Goal: Task Accomplishment & Management: Use online tool/utility

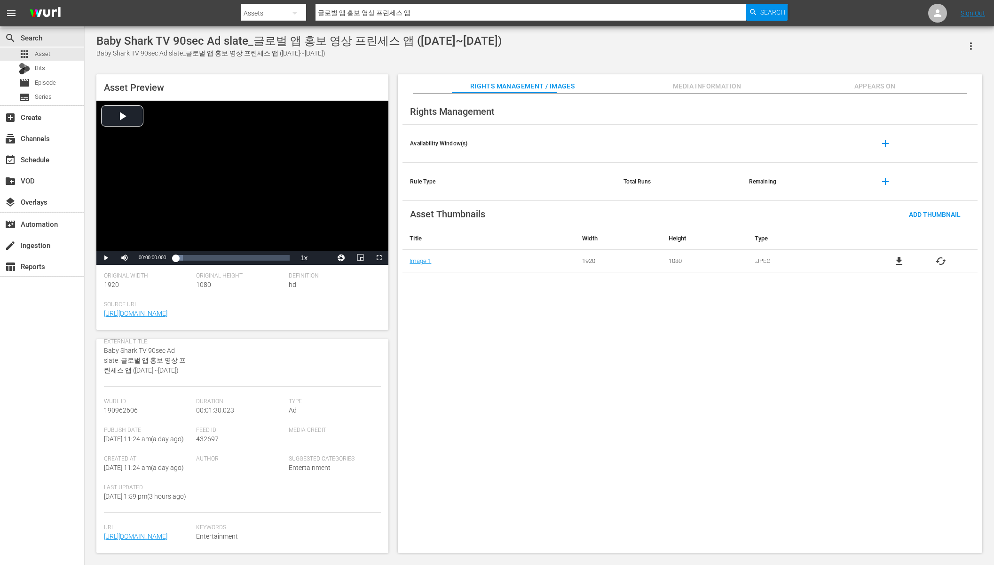
scroll to position [142, 0]
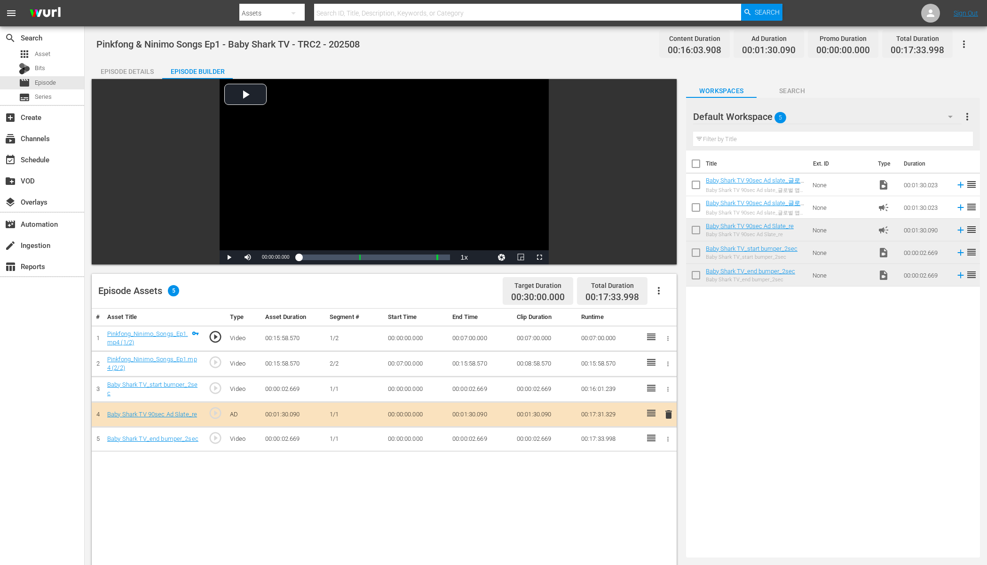
click at [816, 328] on div "Title Ext. ID Type Duration Baby Shark TV 90sec Ad slate_글로벌 앱 홍보 영상 프린세스 앱 (25…" at bounding box center [833, 351] width 294 height 403
click at [966, 208] on span "reorder" at bounding box center [971, 206] width 11 height 11
click at [692, 207] on input "checkbox" at bounding box center [696, 209] width 20 height 20
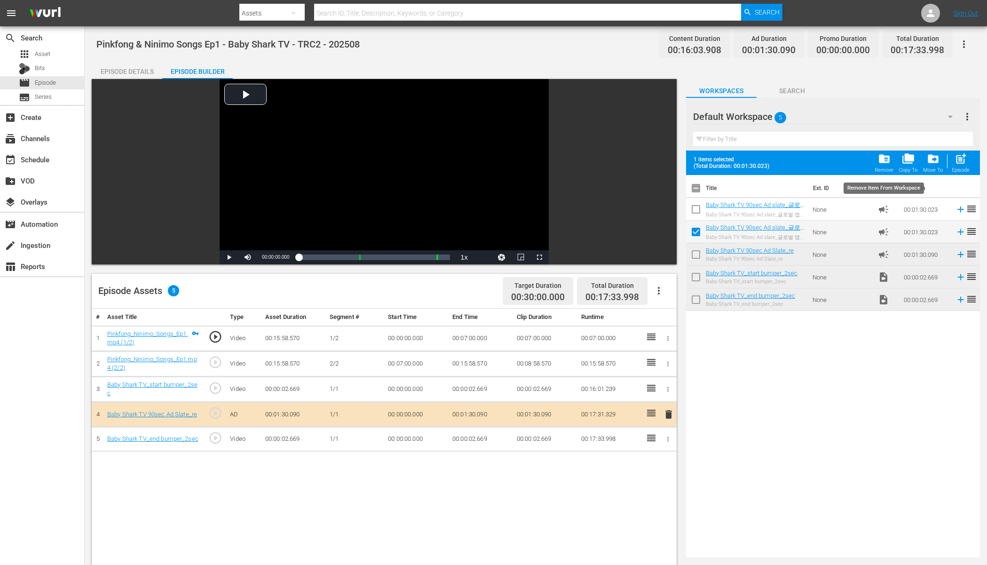
click at [880, 159] on span "folder_delete" at bounding box center [884, 158] width 13 height 13
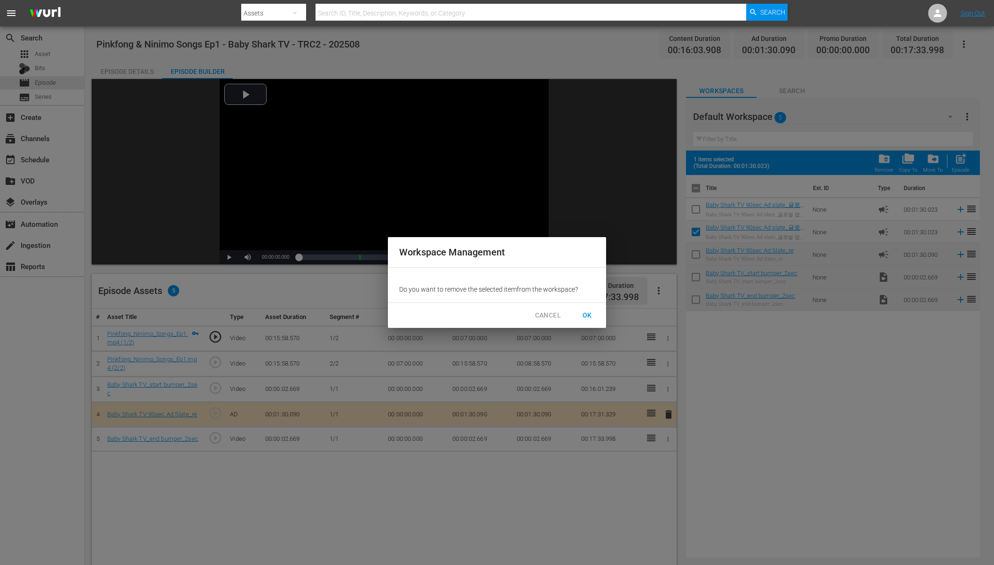
click at [584, 311] on span "OK" at bounding box center [587, 315] width 15 height 12
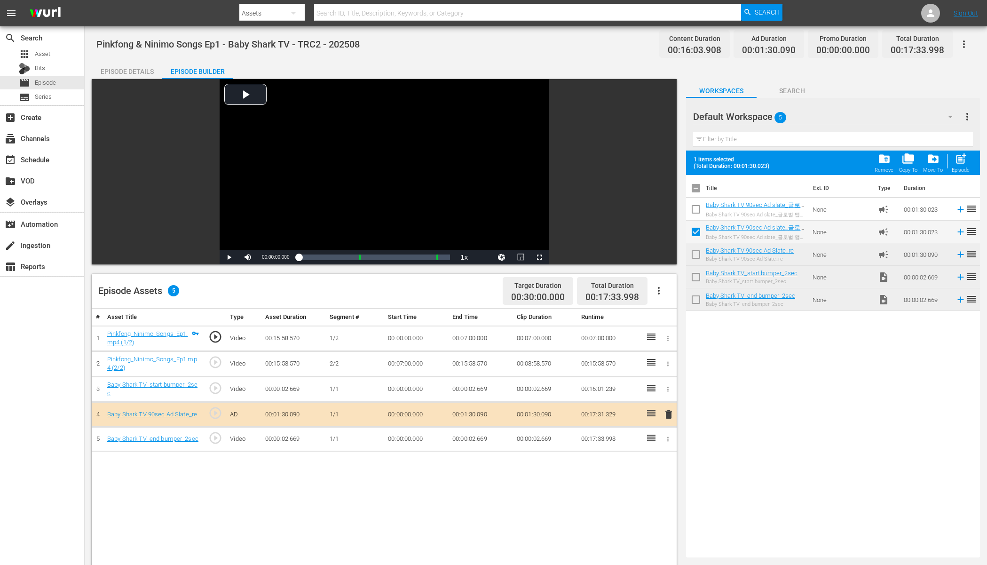
checkbox input "false"
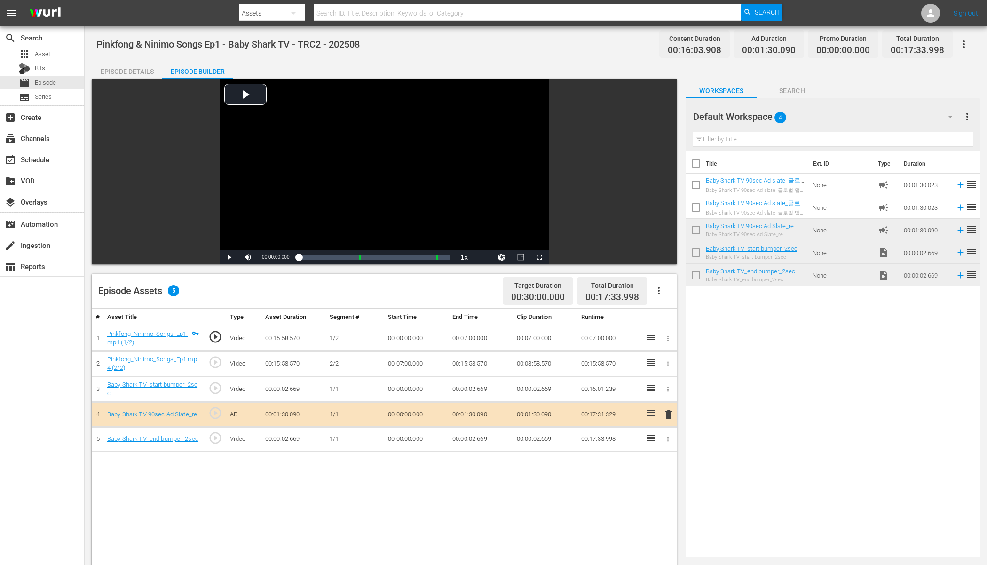
click at [842, 455] on div "Title Ext. ID Type Duration Baby Shark TV 90sec Ad slate_글로벌 앱 홍보 영상 프린세스 앱 (25…" at bounding box center [833, 351] width 294 height 403
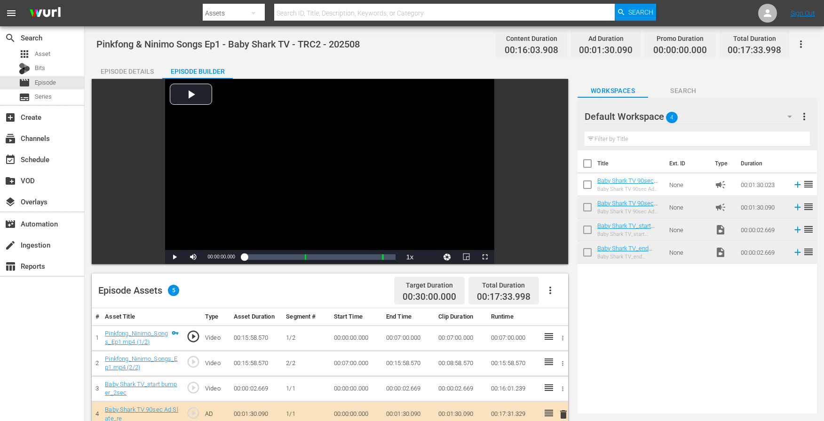
click at [635, 291] on div "Title Ext. ID Type Duration Baby Shark TV 90sec Ad slate_글로벌 앱 홍보 영상 프린세스 앱 (25…" at bounding box center [696, 279] width 239 height 259
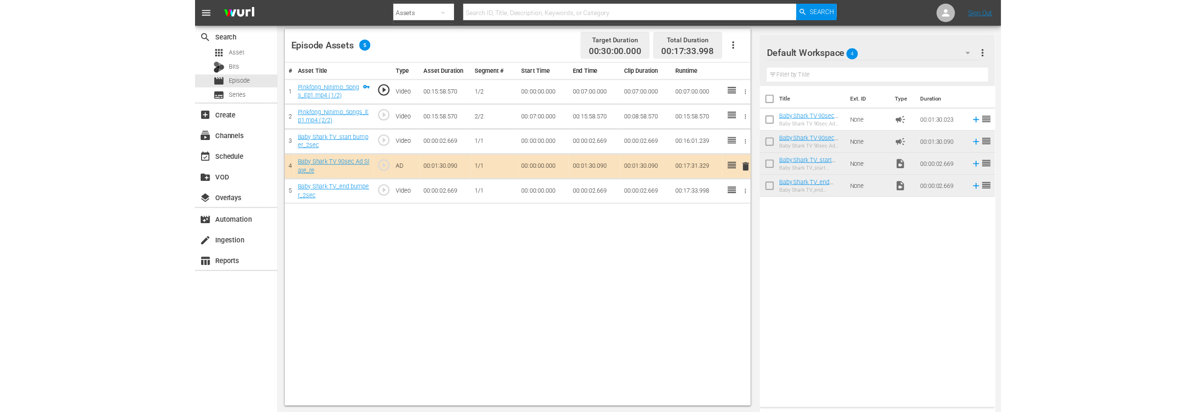
scroll to position [227, 0]
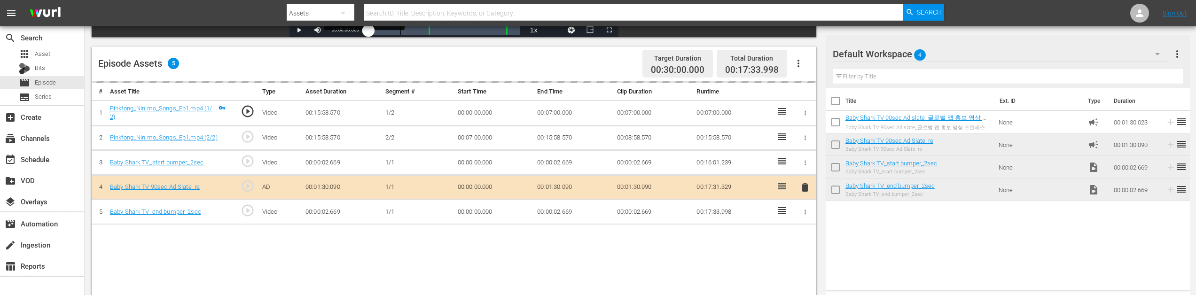
drag, startPoint x: 881, startPoint y: 120, endPoint x: 400, endPoint y: 31, distance: 489.2
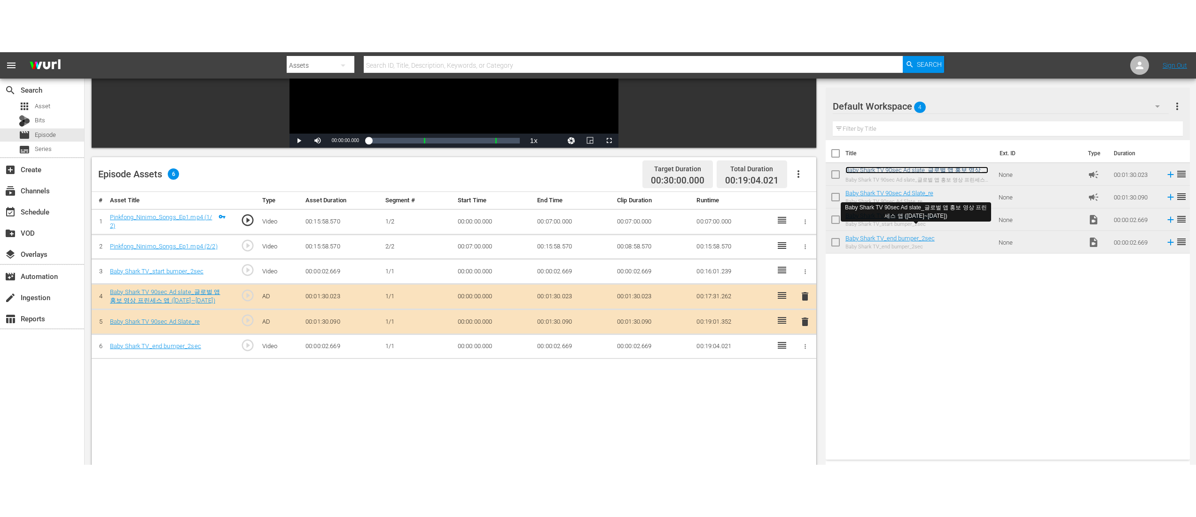
scroll to position [244, 0]
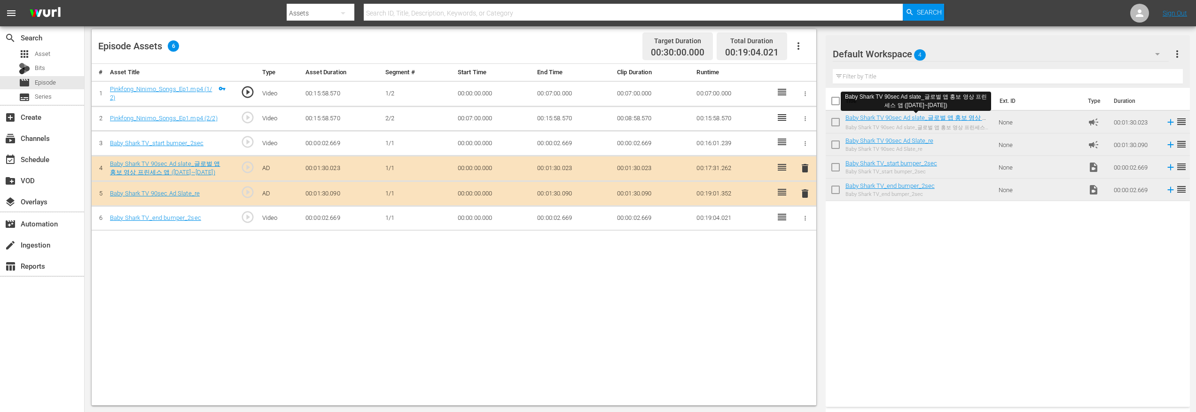
click at [802, 191] on span "delete" at bounding box center [805, 193] width 11 height 11
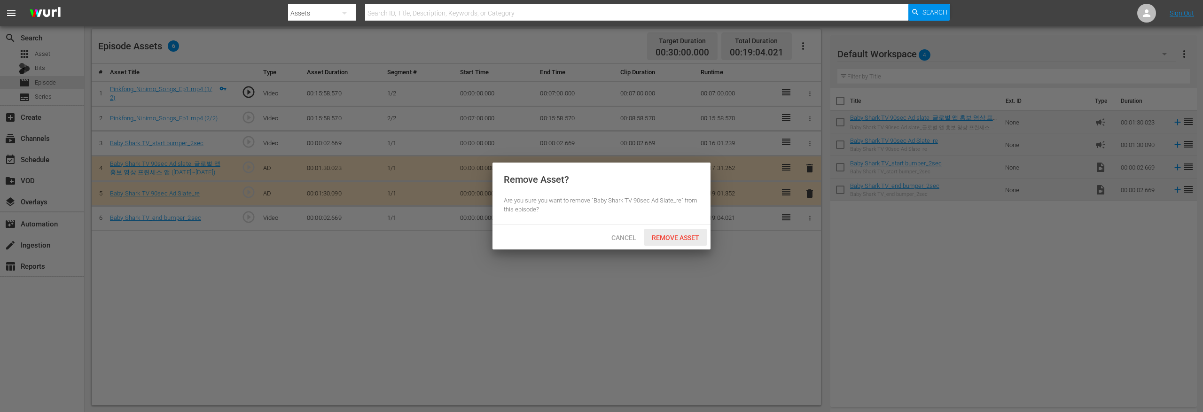
click at [682, 238] on span "Remove Asset" at bounding box center [675, 238] width 63 height 8
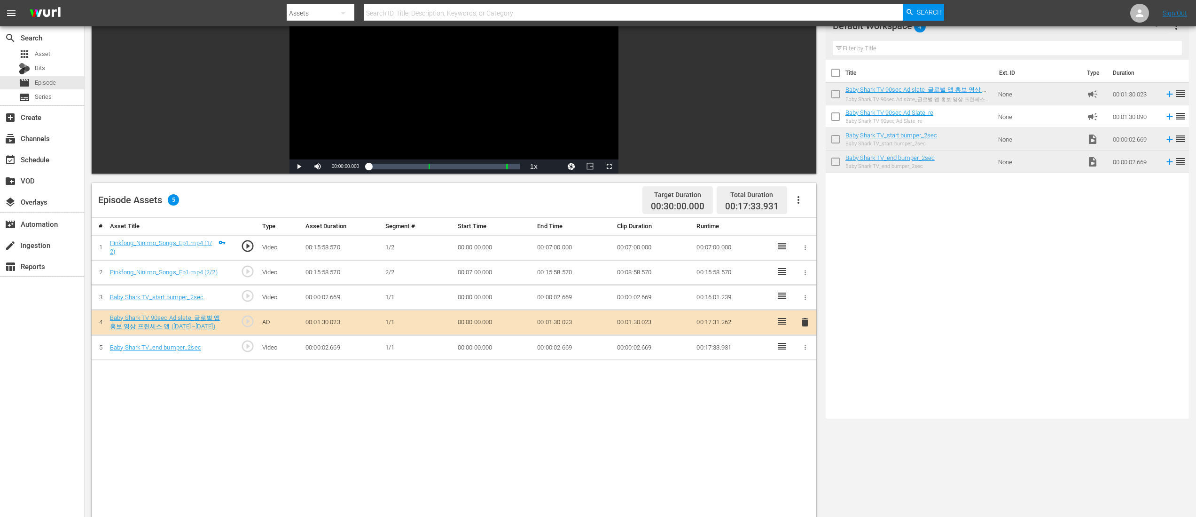
scroll to position [0, 0]
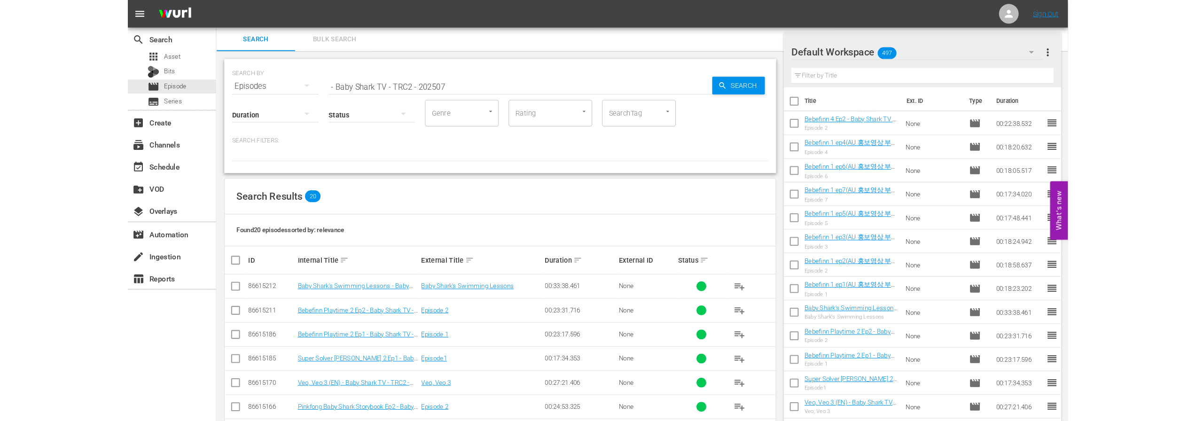
scroll to position [162, 0]
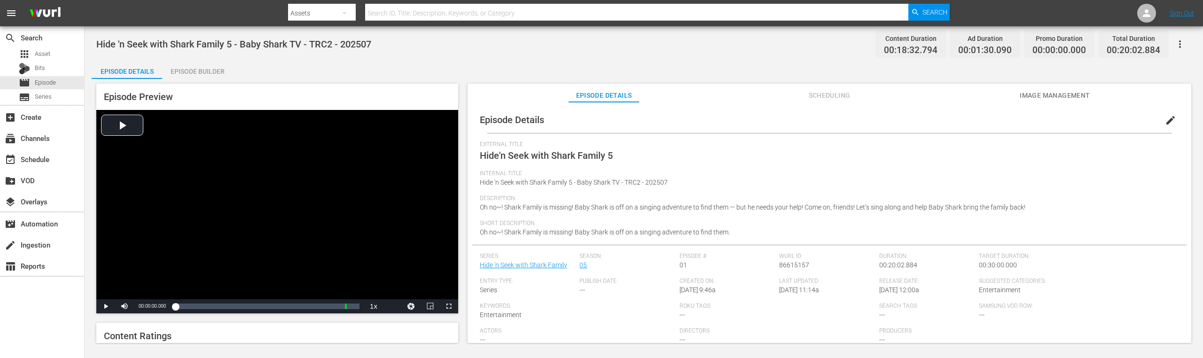
click at [207, 69] on div "Episode Builder" at bounding box center [197, 71] width 71 height 23
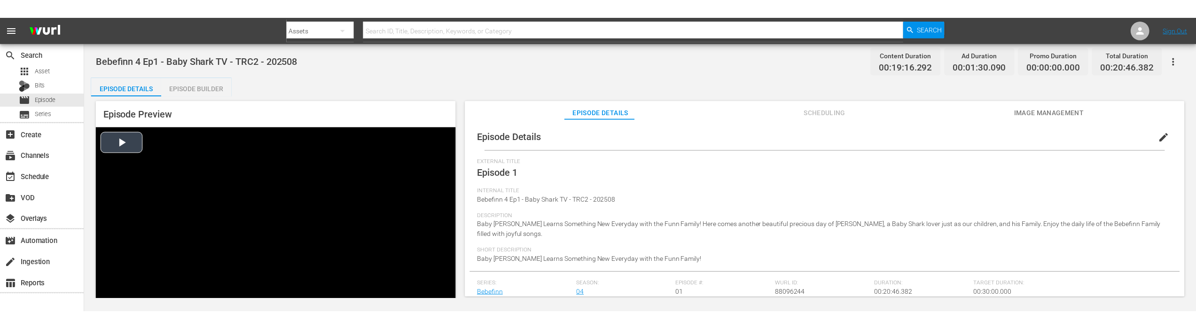
scroll to position [57, 0]
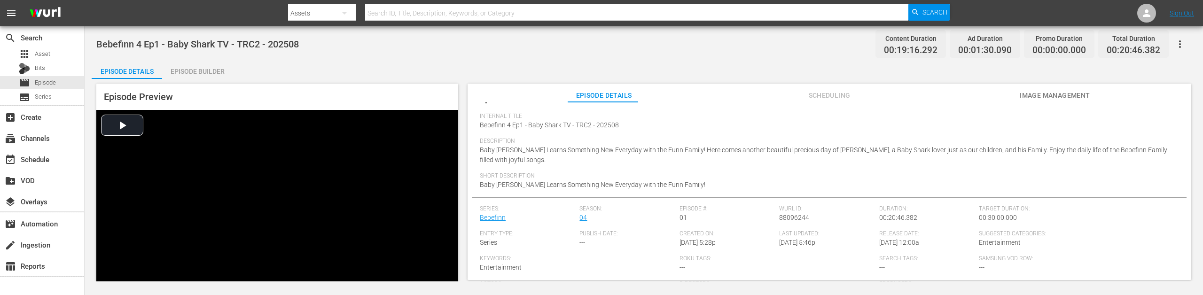
click at [216, 65] on div "Episode Builder" at bounding box center [197, 71] width 71 height 23
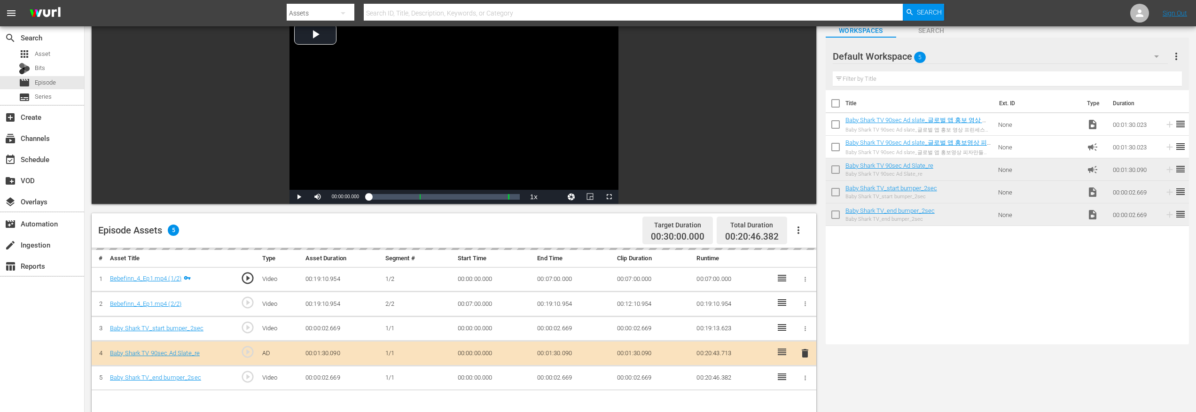
scroll to position [94, 0]
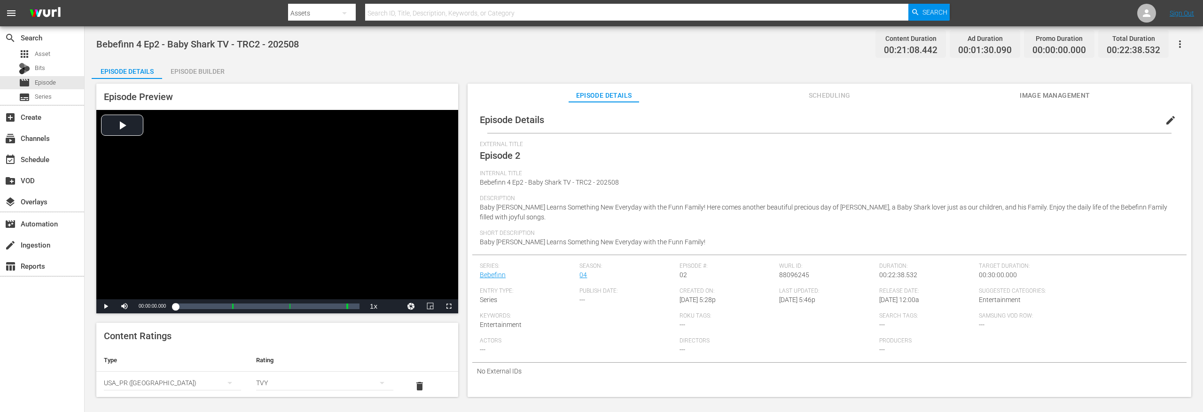
click at [224, 68] on div "Episode Builder" at bounding box center [197, 71] width 71 height 23
click at [185, 81] on div "Episode Preview Video Player is loading. Play Video Play Mute Current Time 00:0…" at bounding box center [644, 242] width 1105 height 326
click at [196, 70] on div "Episode Builder" at bounding box center [197, 71] width 71 height 23
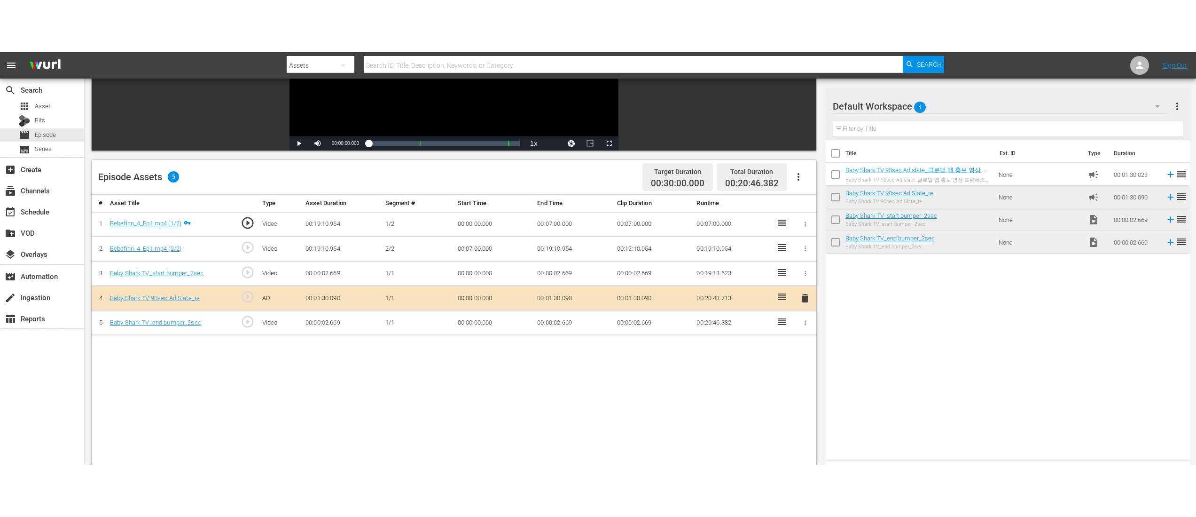
scroll to position [165, 0]
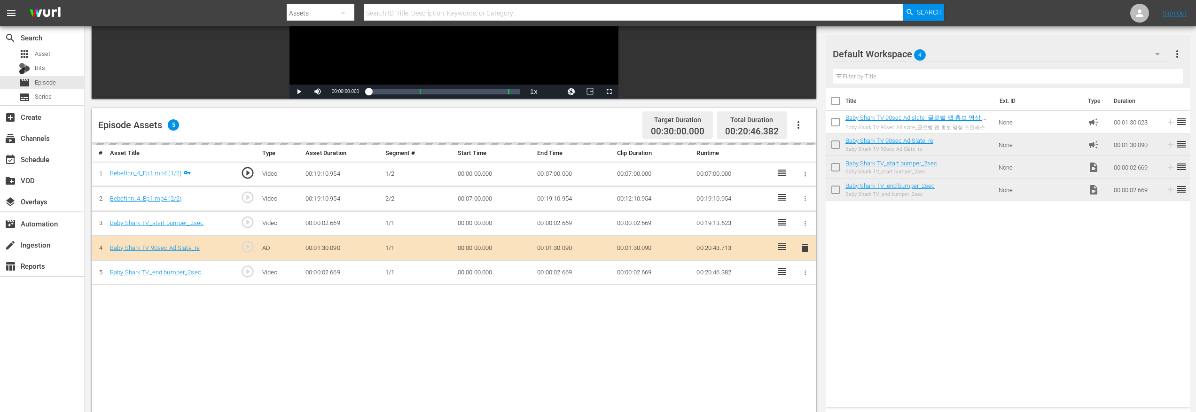
drag, startPoint x: 908, startPoint y: 119, endPoint x: 525, endPoint y: 49, distance: 389.4
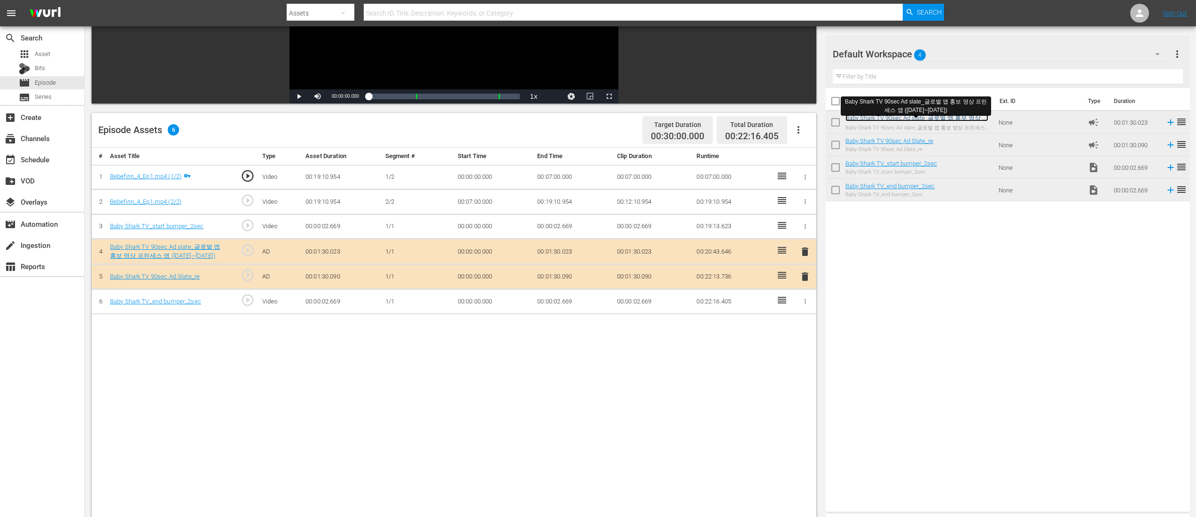
scroll to position [0, 0]
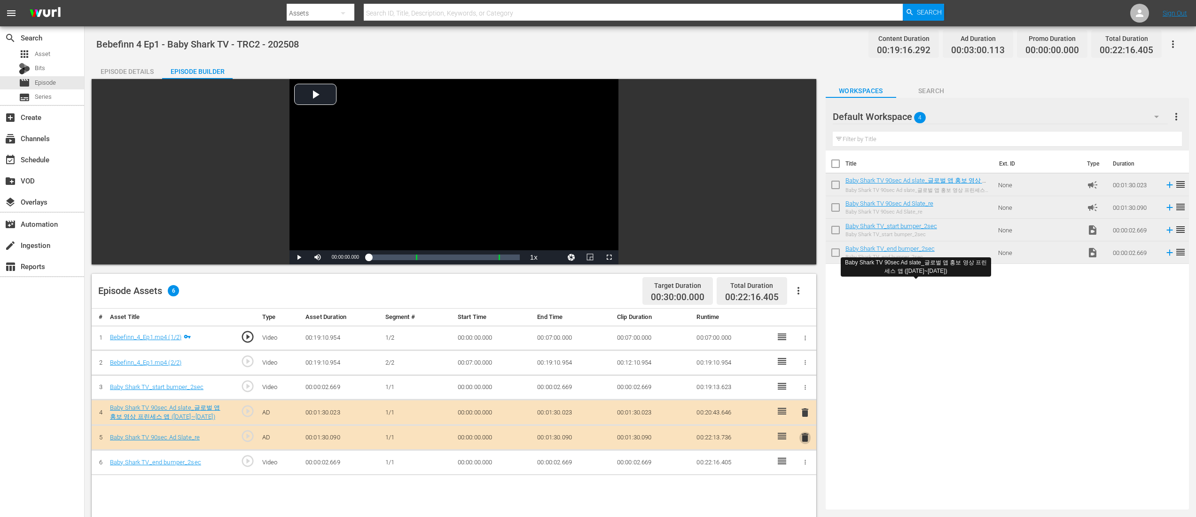
click at [805, 412] on span "delete" at bounding box center [805, 437] width 11 height 11
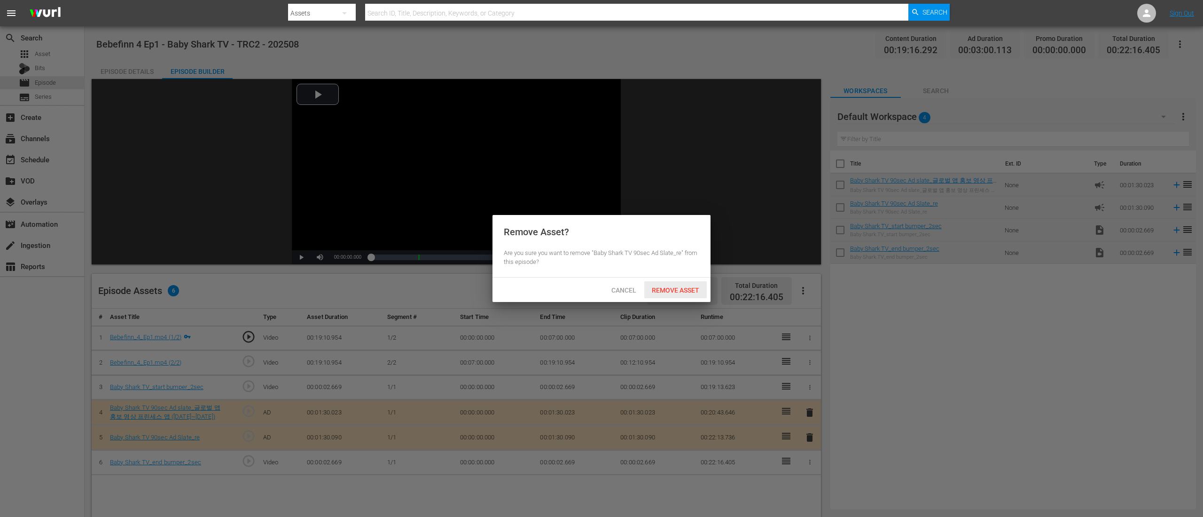
click at [669, 292] on span "Remove Asset" at bounding box center [675, 290] width 63 height 8
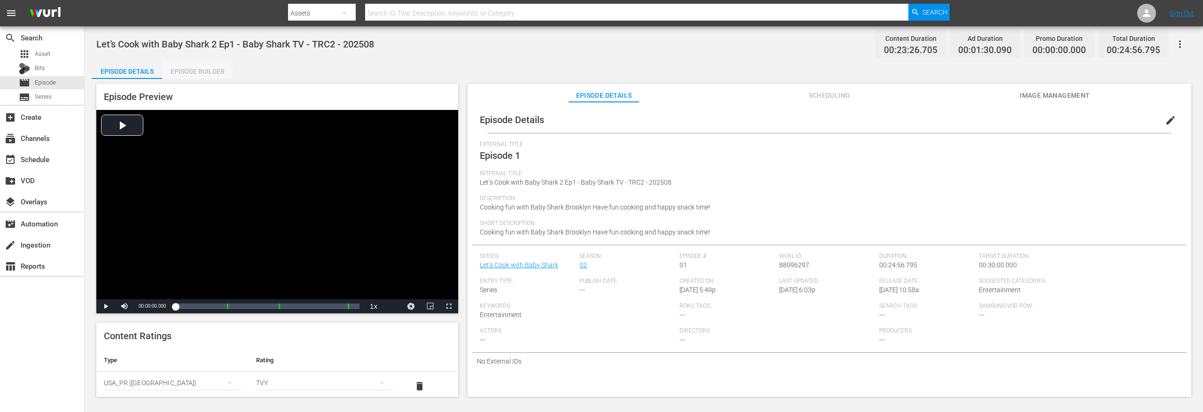
click at [217, 73] on div "Episode Builder" at bounding box center [197, 71] width 71 height 23
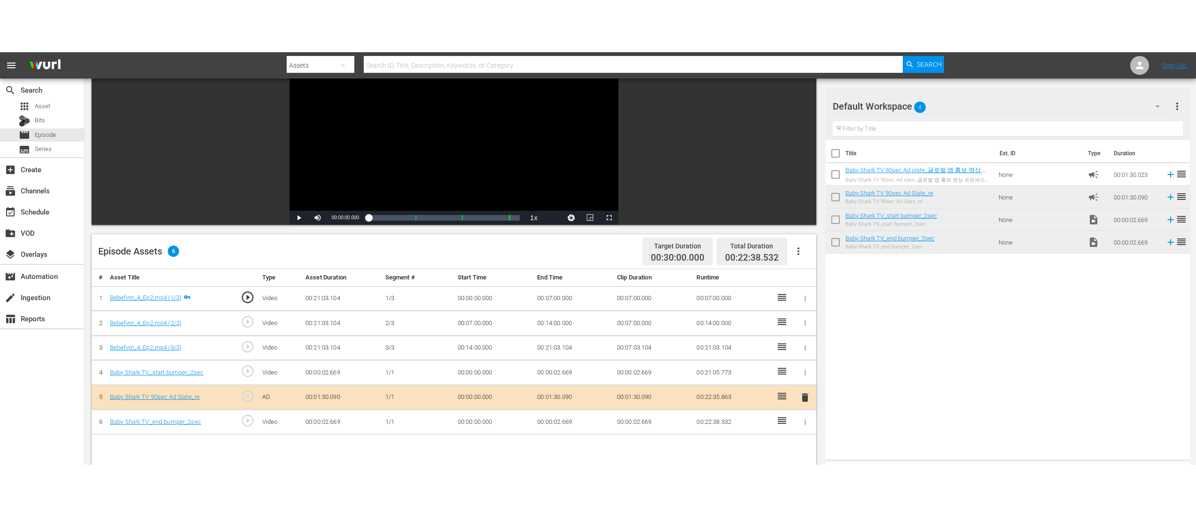
scroll to position [119, 0]
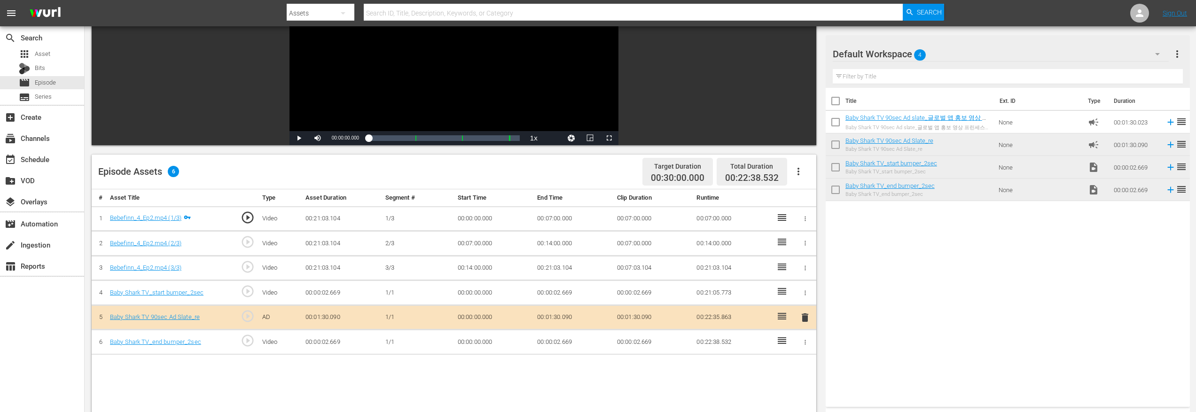
click at [930, 262] on div "Title Ext. ID Type Duration Baby Shark TV 90sec Ad slate_글로벌 앱 홍보 영상 프린세스 앱 (25…" at bounding box center [1008, 245] width 364 height 315
drag, startPoint x: 919, startPoint y: 116, endPoint x: 608, endPoint y: 3, distance: 331.3
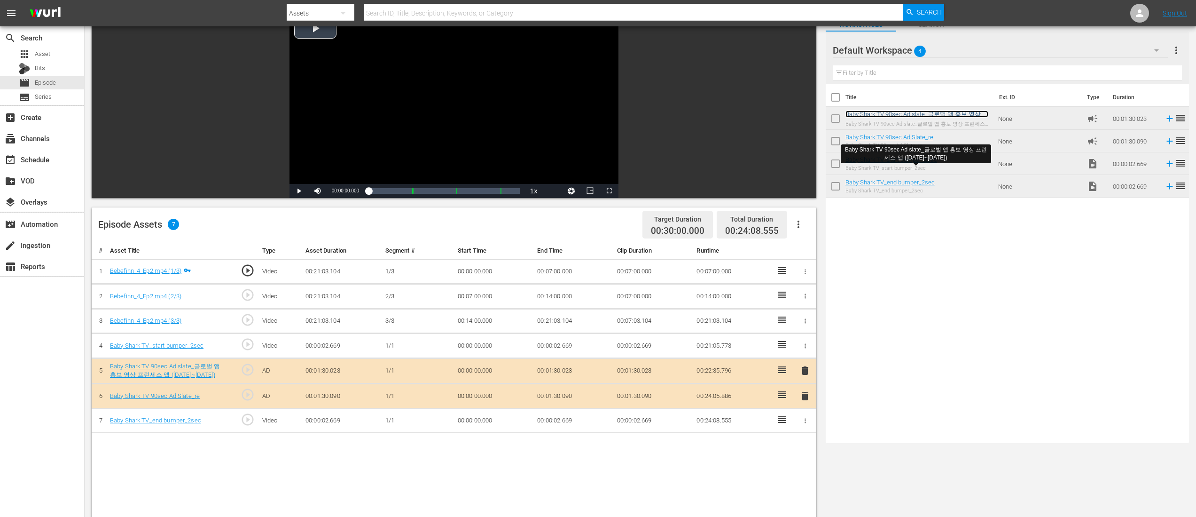
scroll to position [0, 0]
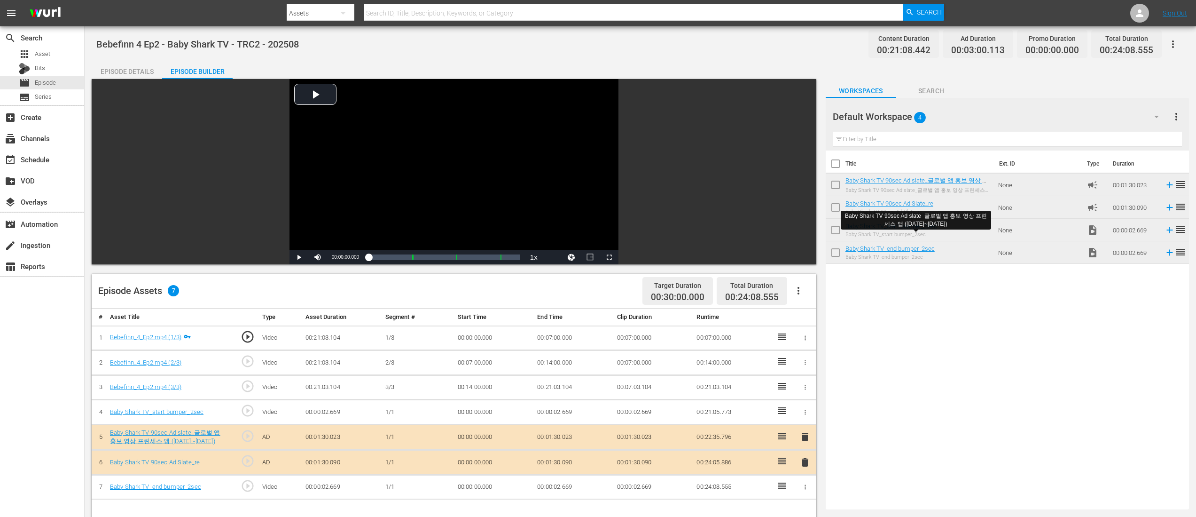
click at [808, 412] on span "delete" at bounding box center [805, 461] width 11 height 11
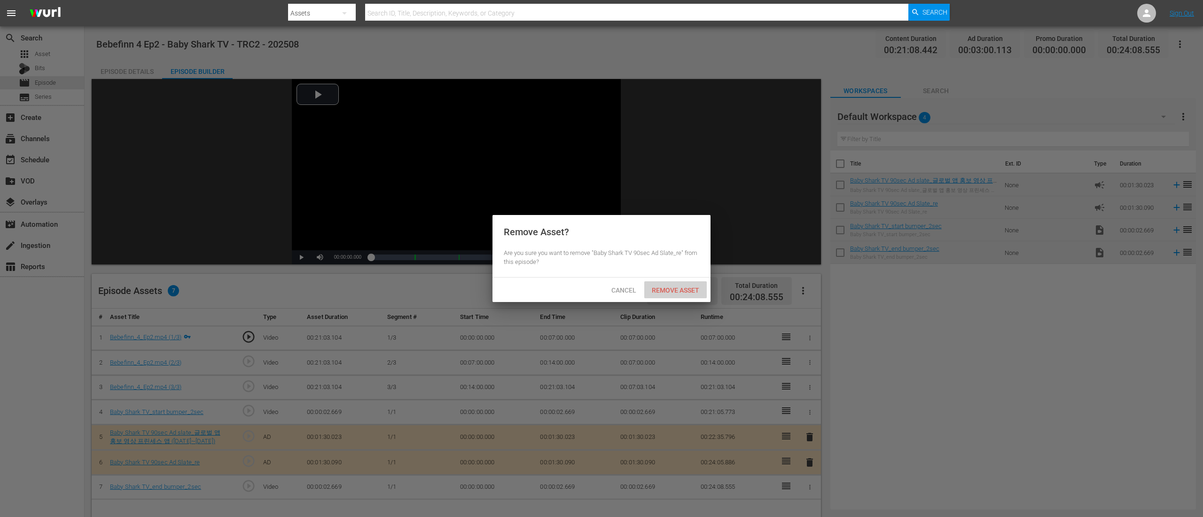
click at [669, 291] on span "Remove Asset" at bounding box center [675, 290] width 63 height 8
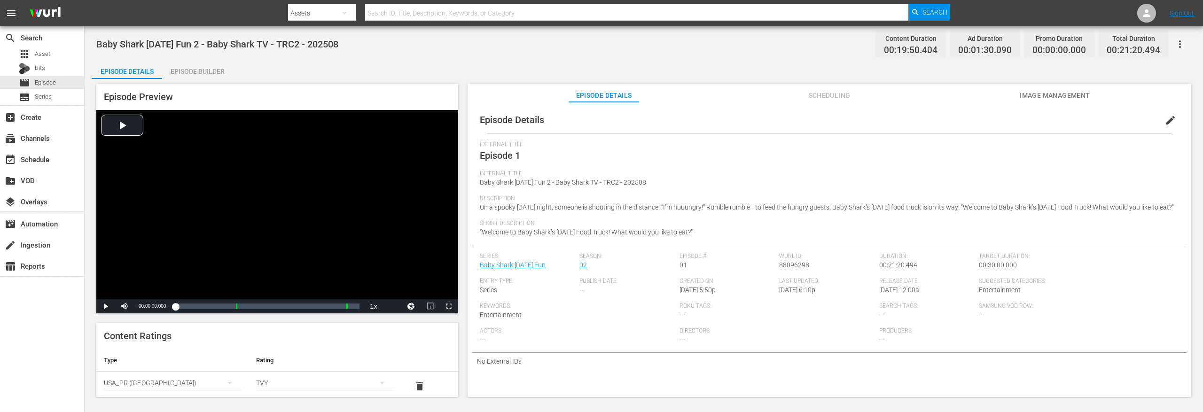
click at [185, 81] on div "Episode Preview Video Player is loading. Play Video Play Mute Current Time 00:0…" at bounding box center [644, 242] width 1105 height 326
click at [195, 74] on div "Episode Builder" at bounding box center [197, 71] width 71 height 23
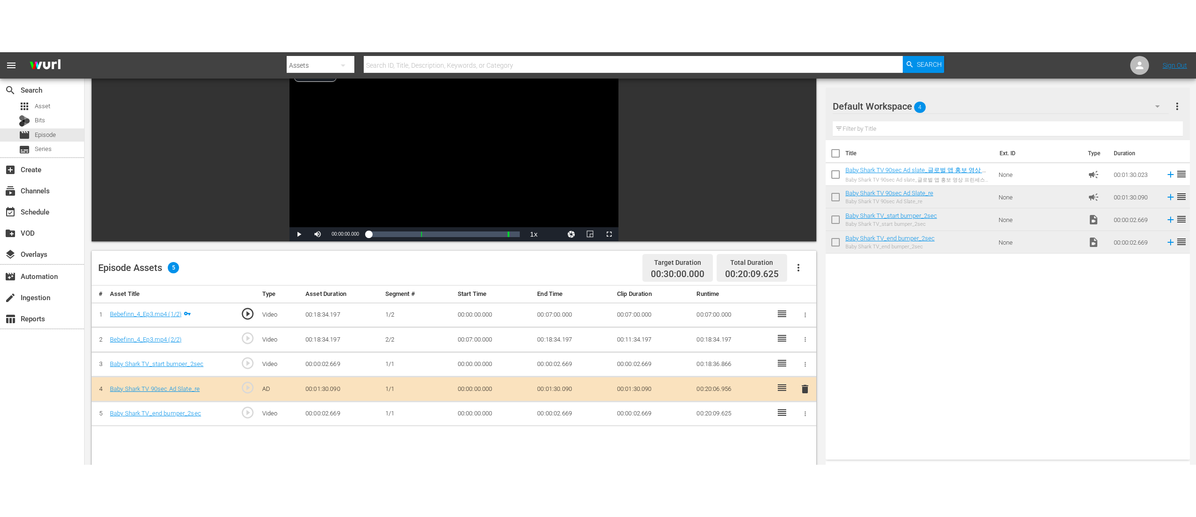
scroll to position [100, 0]
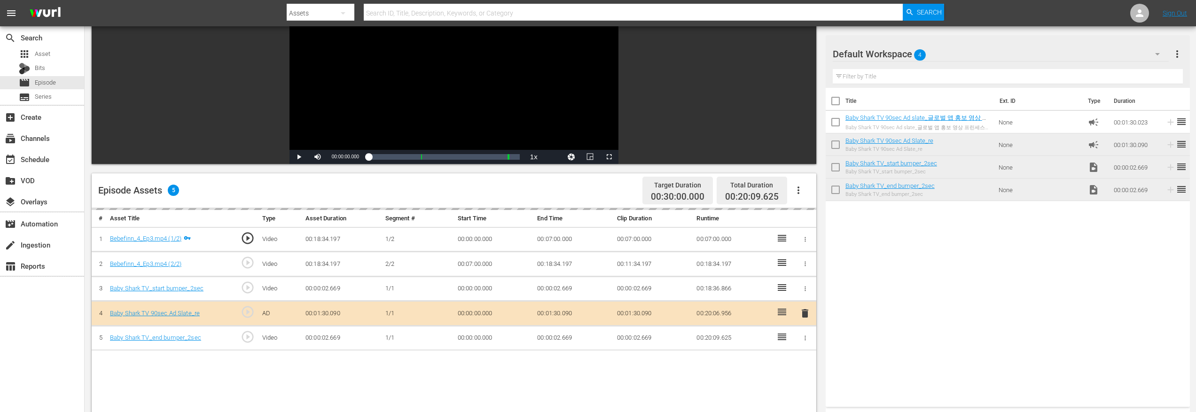
drag, startPoint x: 927, startPoint y: 120, endPoint x: 639, endPoint y: 46, distance: 297.7
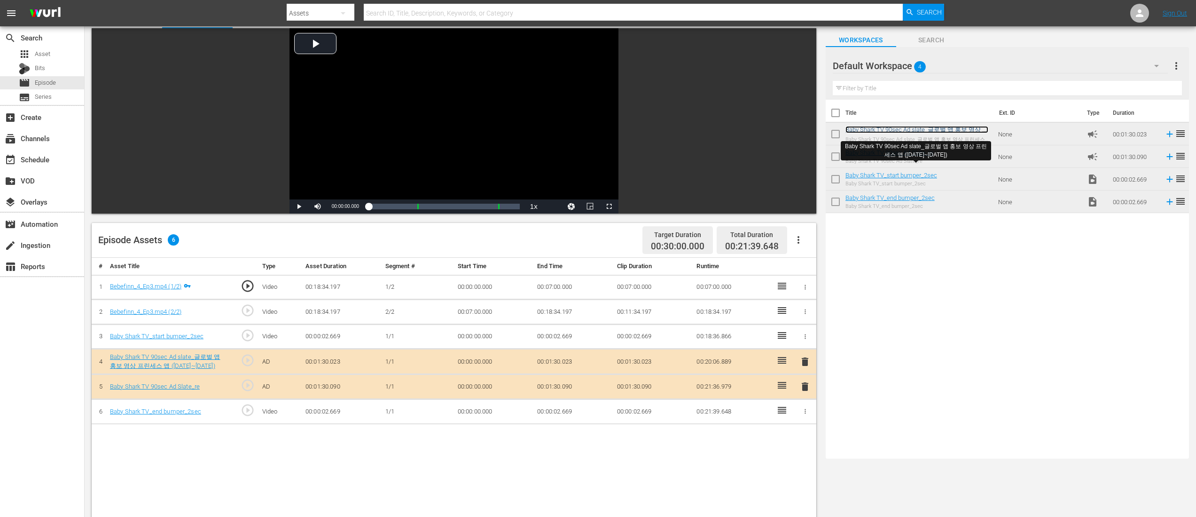
scroll to position [0, 0]
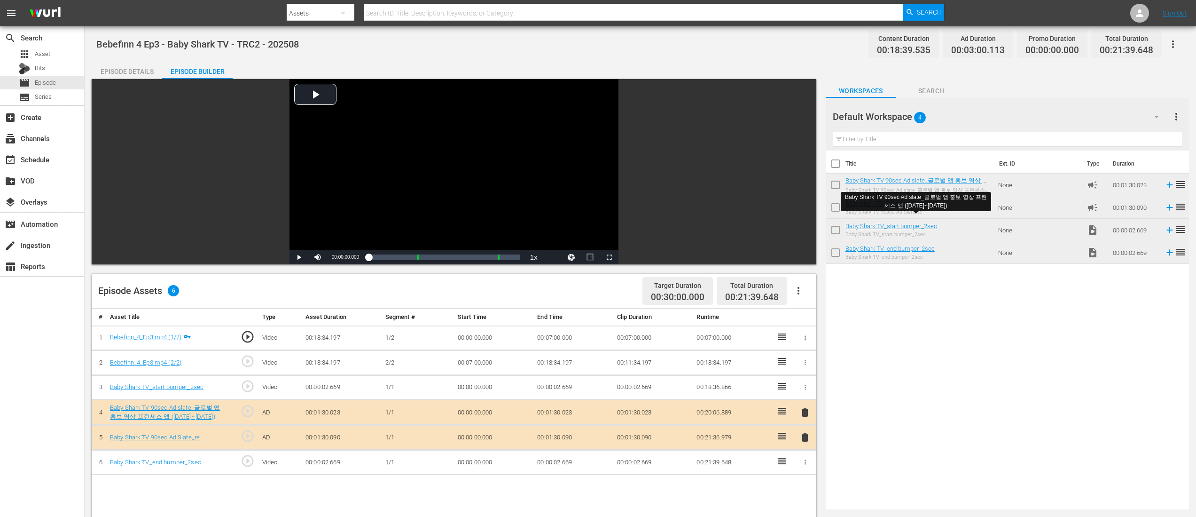
click at [808, 412] on span "delete" at bounding box center [805, 437] width 11 height 11
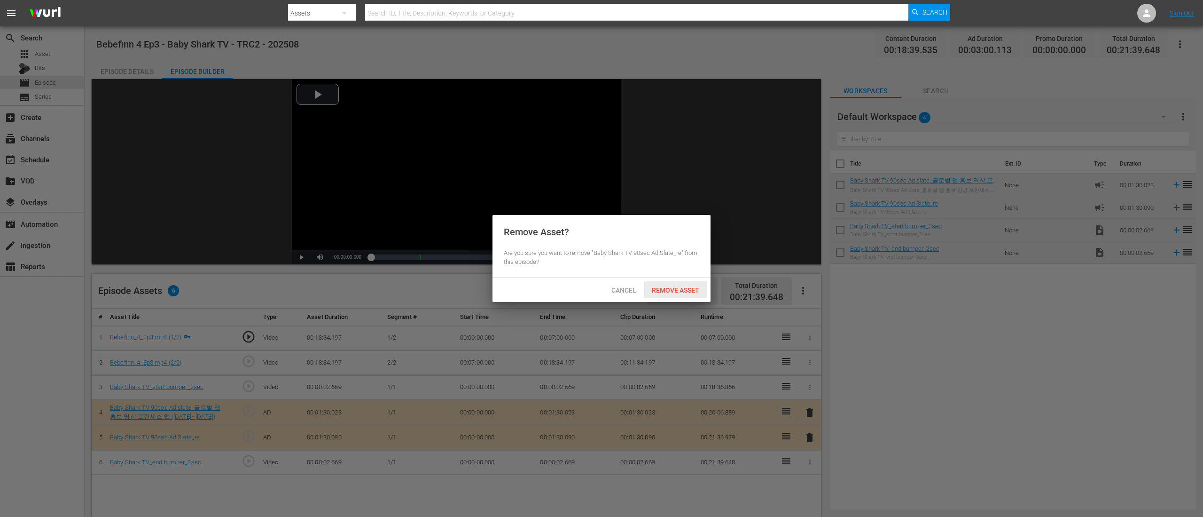
click at [691, 287] on span "Remove Asset" at bounding box center [675, 290] width 63 height 8
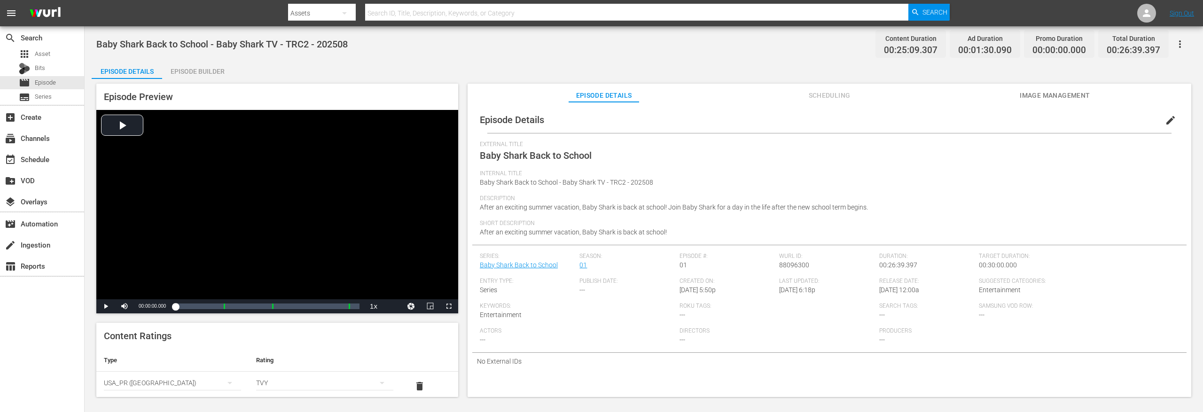
click at [215, 66] on div "Episode Builder" at bounding box center [197, 71] width 71 height 23
click at [236, 67] on div "Episode Details Episode Builder Episode Preview Video Player is loading. Play V…" at bounding box center [644, 232] width 1105 height 345
click at [213, 70] on div "Episode Builder" at bounding box center [197, 71] width 71 height 23
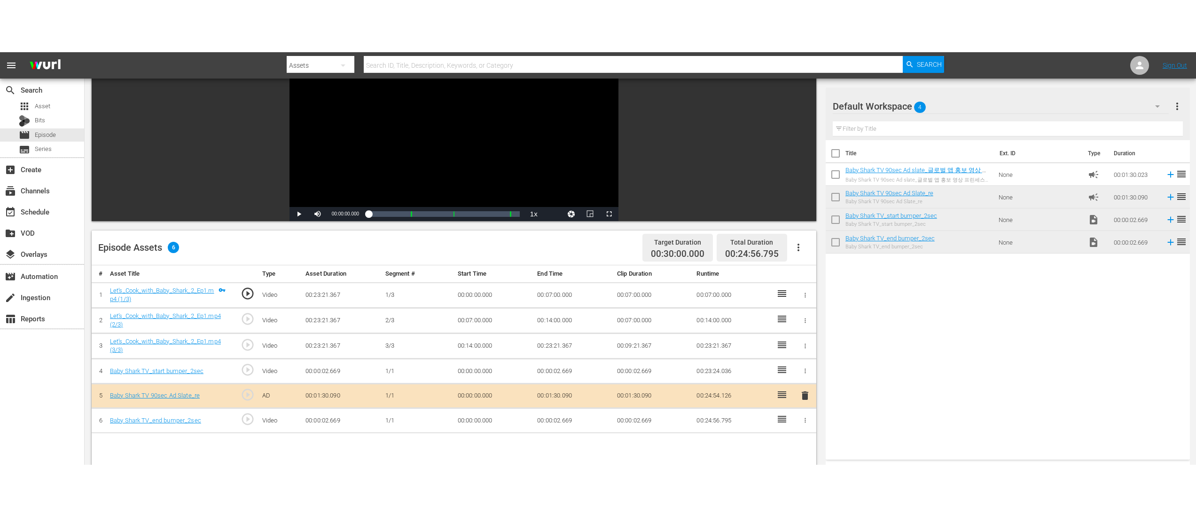
scroll to position [96, 0]
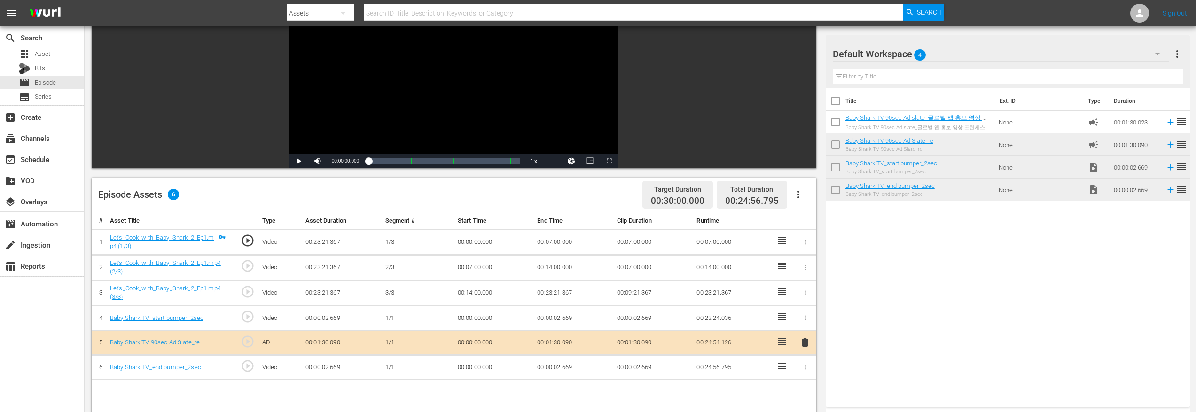
click at [1018, 284] on div "Title Ext. ID Type Duration Baby Shark TV 90sec Ad slate_글로벌 앱 홍보 영상 프린세스 앱 ([D…" at bounding box center [1008, 245] width 364 height 315
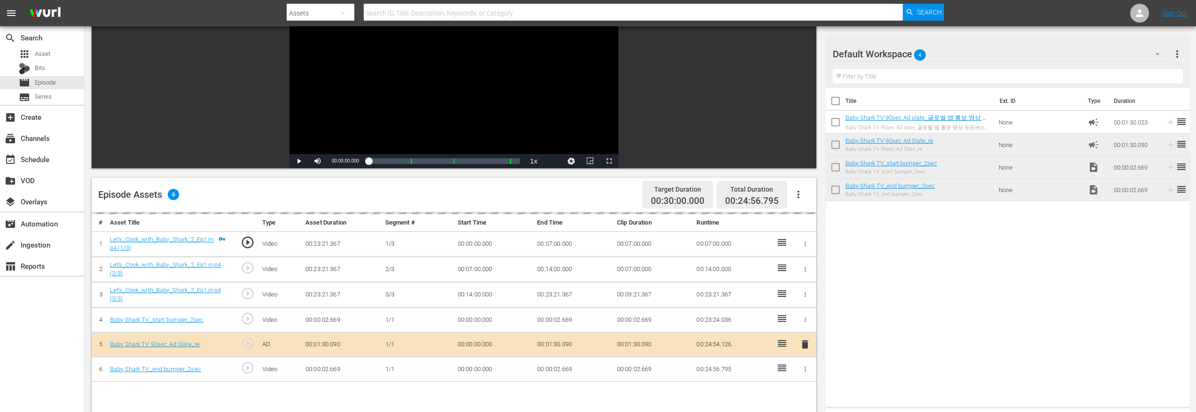
drag, startPoint x: 944, startPoint y: 117, endPoint x: 715, endPoint y: 15, distance: 251.0
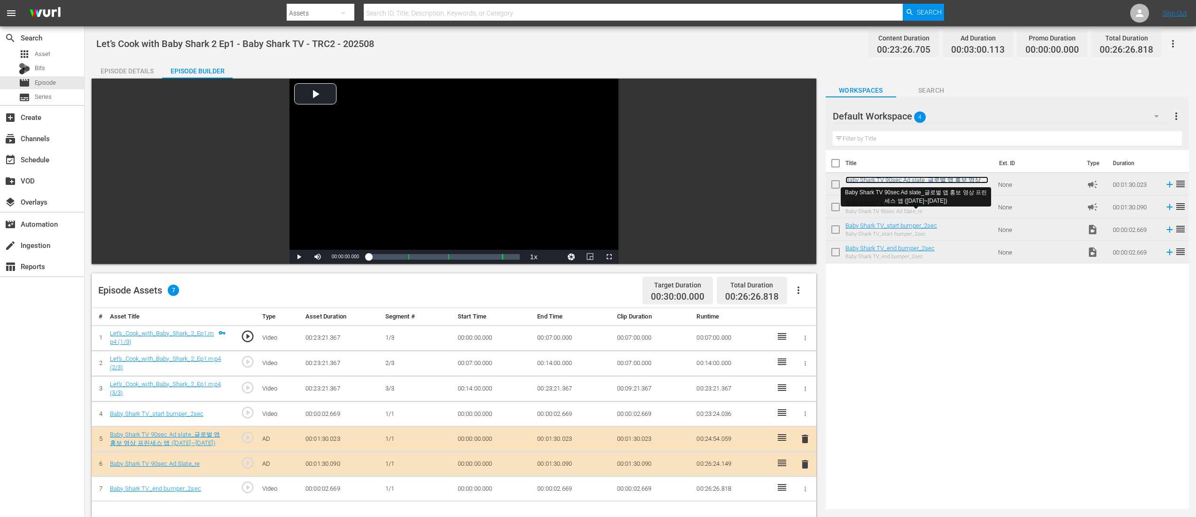
scroll to position [0, 0]
click at [809, 412] on span "delete" at bounding box center [805, 464] width 11 height 11
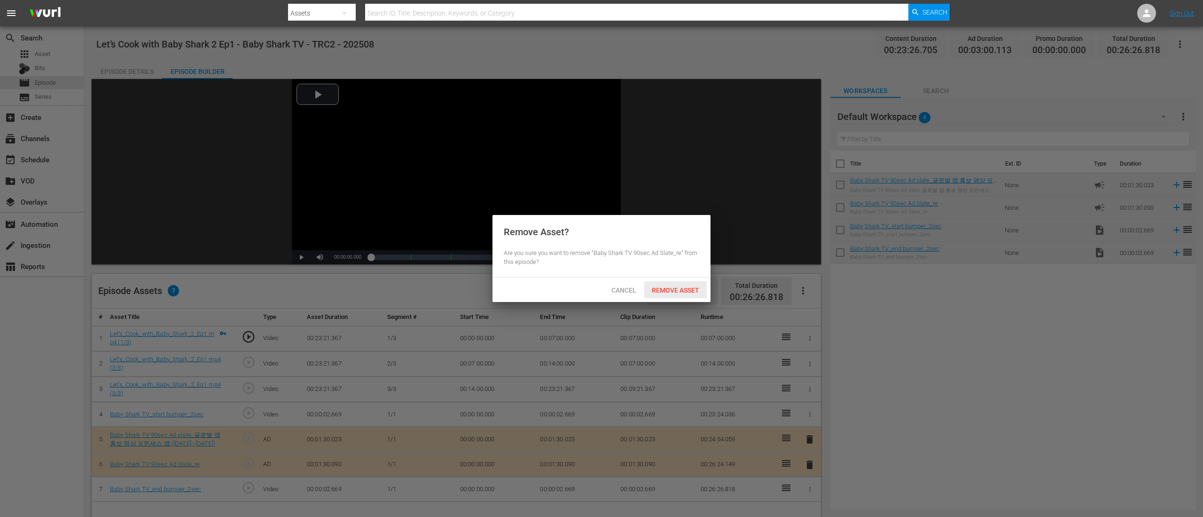
click at [668, 290] on span "Remove Asset" at bounding box center [675, 290] width 63 height 8
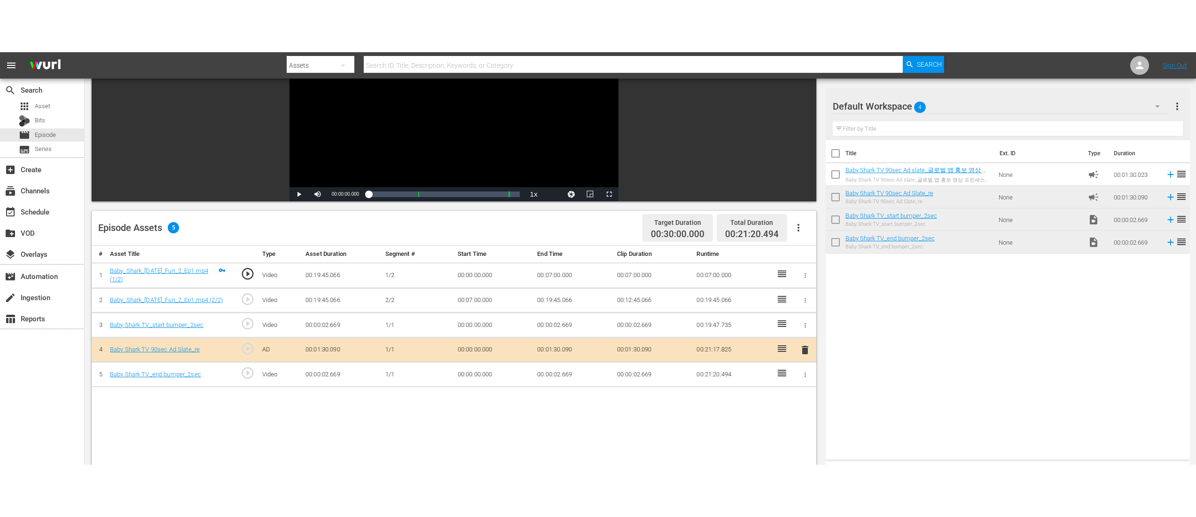
scroll to position [152, 0]
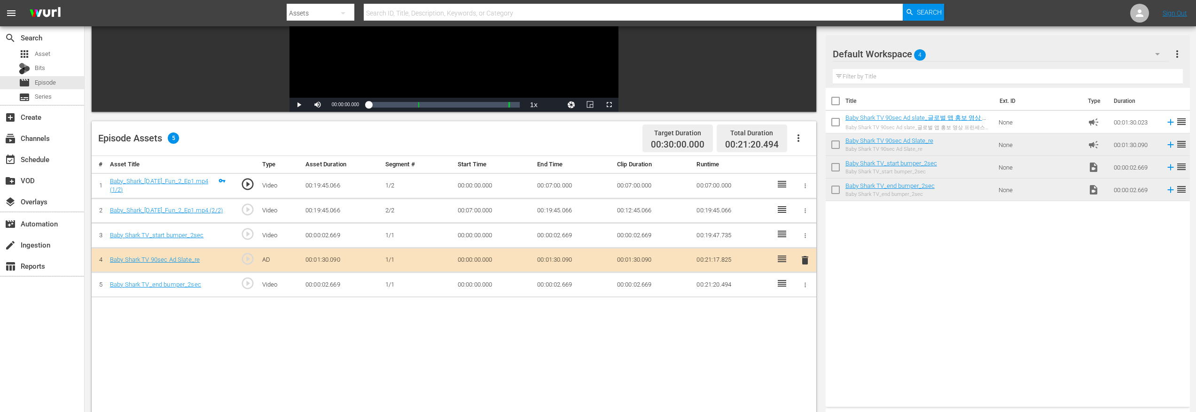
click at [924, 274] on div "Title Ext. ID Type Duration Baby Shark TV 90sec Ad slate_글로벌 앱 홍보 영상 프린세스 앱 ([D…" at bounding box center [1008, 245] width 364 height 315
drag, startPoint x: 914, startPoint y: 118, endPoint x: 665, endPoint y: 62, distance: 255.4
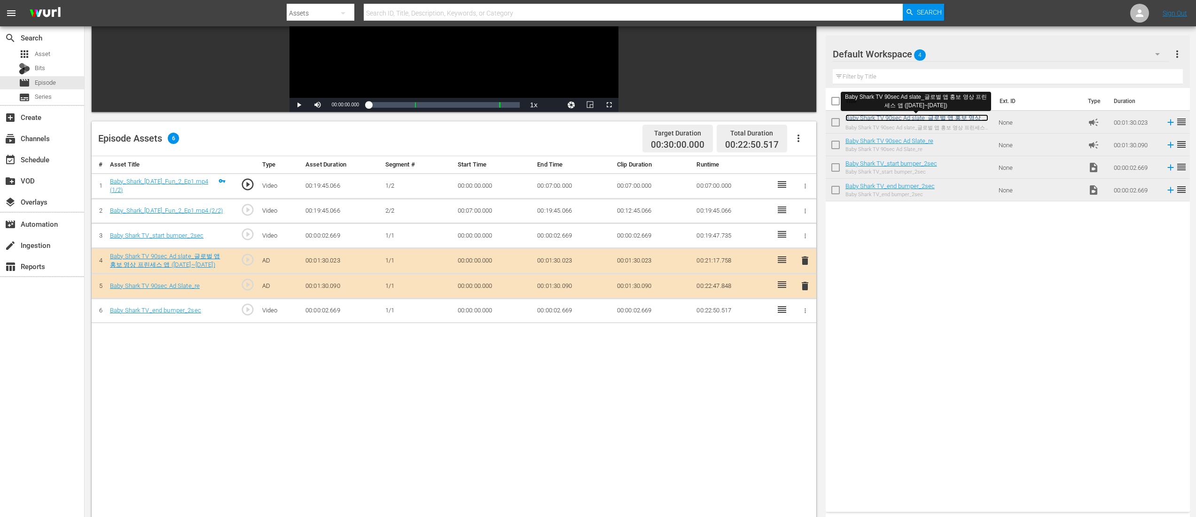
scroll to position [0, 0]
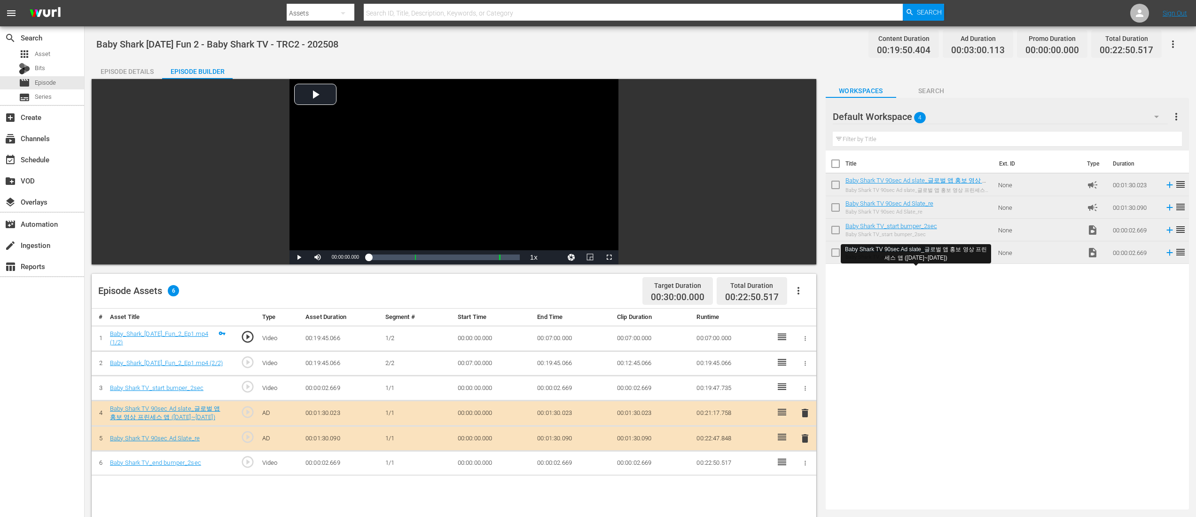
click at [803, 412] on span "delete" at bounding box center [805, 437] width 11 height 11
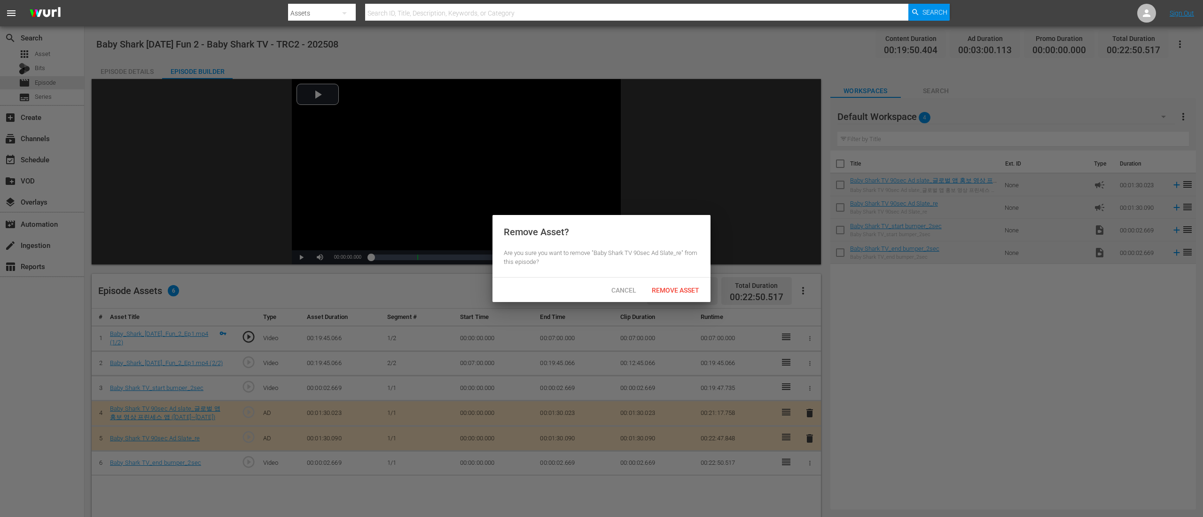
click at [679, 300] on div "Cancel Remove Asset" at bounding box center [602, 289] width 218 height 24
click at [683, 288] on span "Remove Asset" at bounding box center [675, 290] width 63 height 8
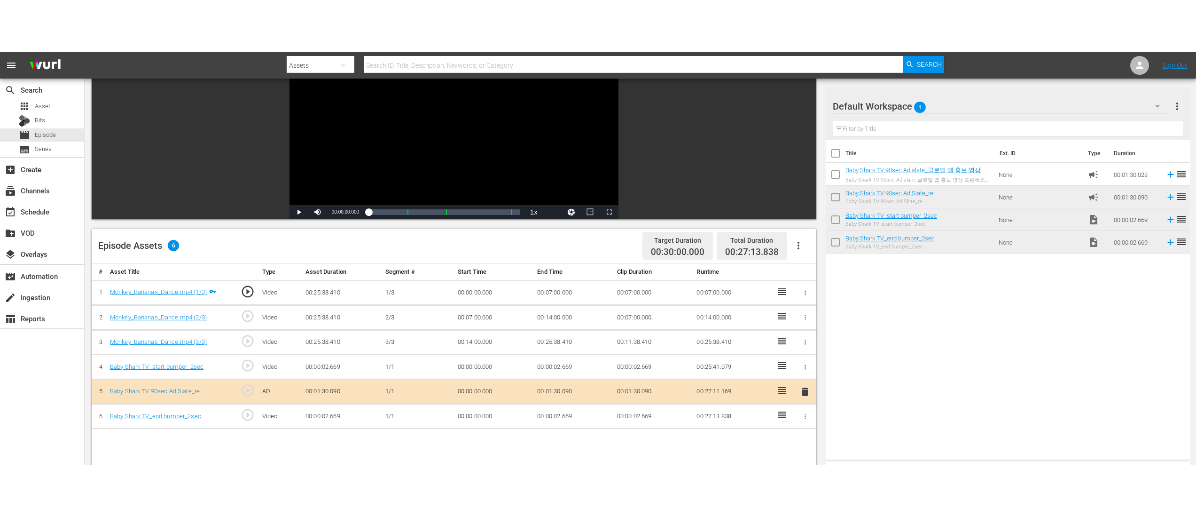
scroll to position [152, 0]
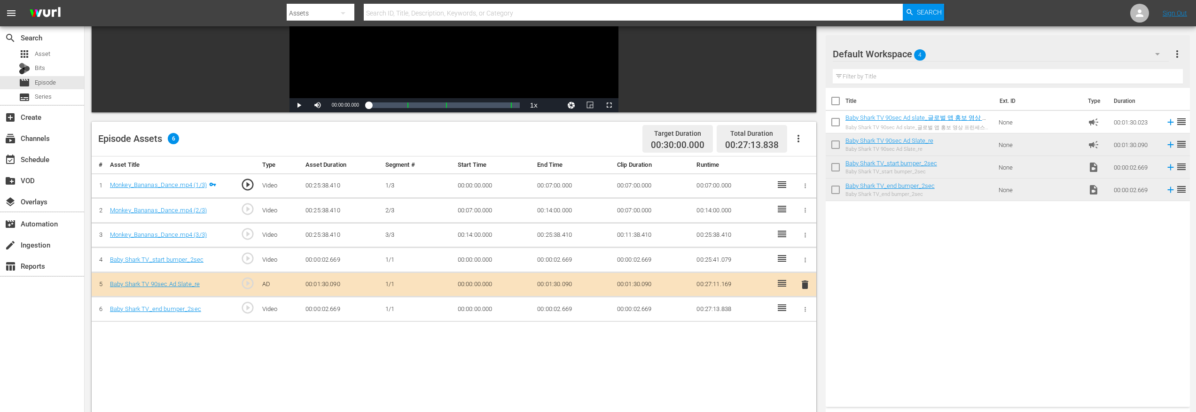
click at [1009, 293] on div "Title Ext. ID Type Duration Baby Shark TV 90sec Ad slate_글로벌 앱 홍보 영상 프린세스 앱 ([D…" at bounding box center [1008, 245] width 364 height 315
drag, startPoint x: 960, startPoint y: 118, endPoint x: 934, endPoint y: 6, distance: 115.3
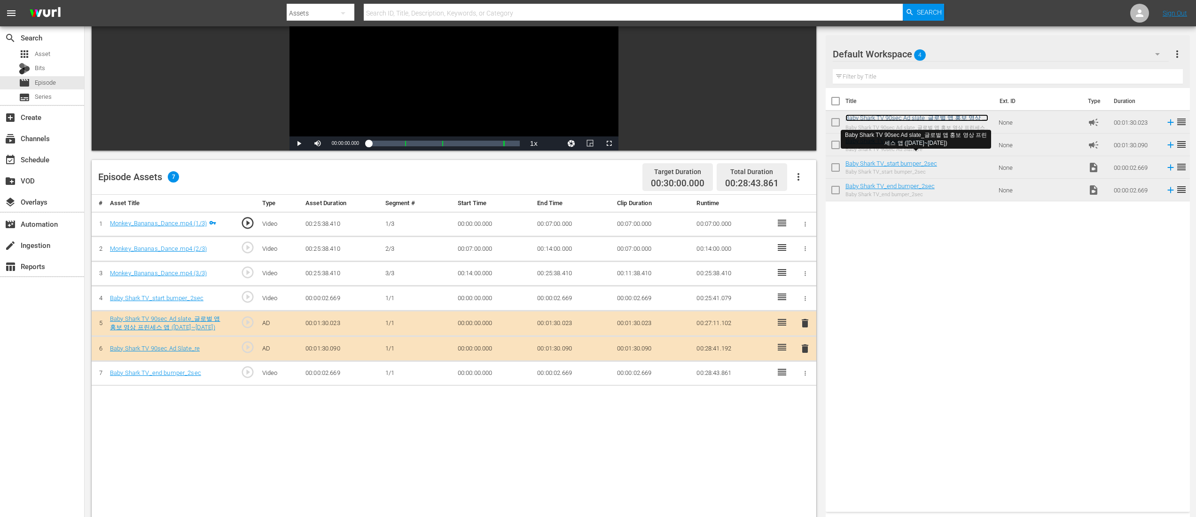
scroll to position [73, 0]
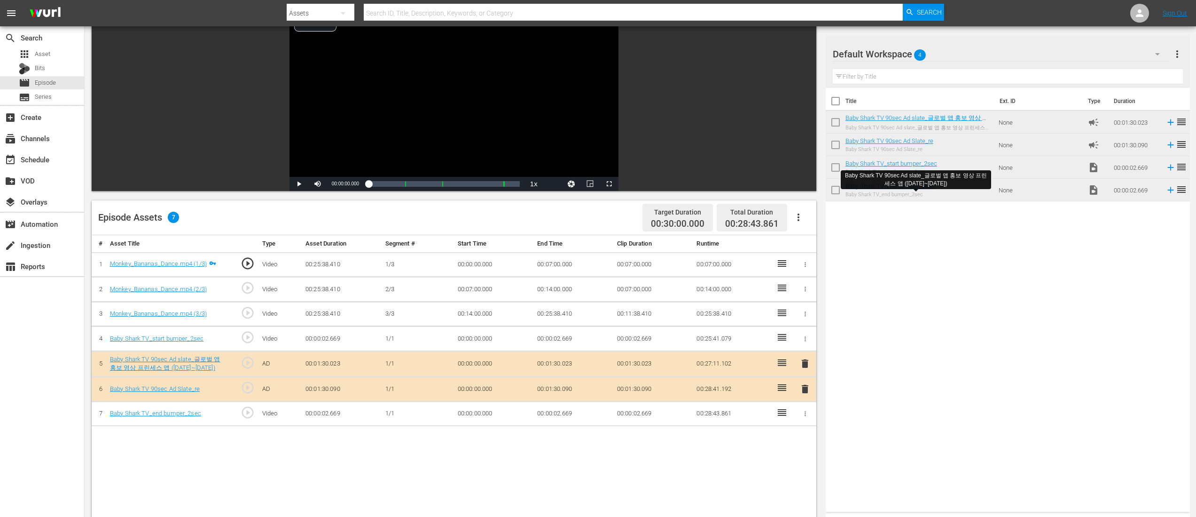
click at [809, 390] on span "delete" at bounding box center [805, 388] width 11 height 11
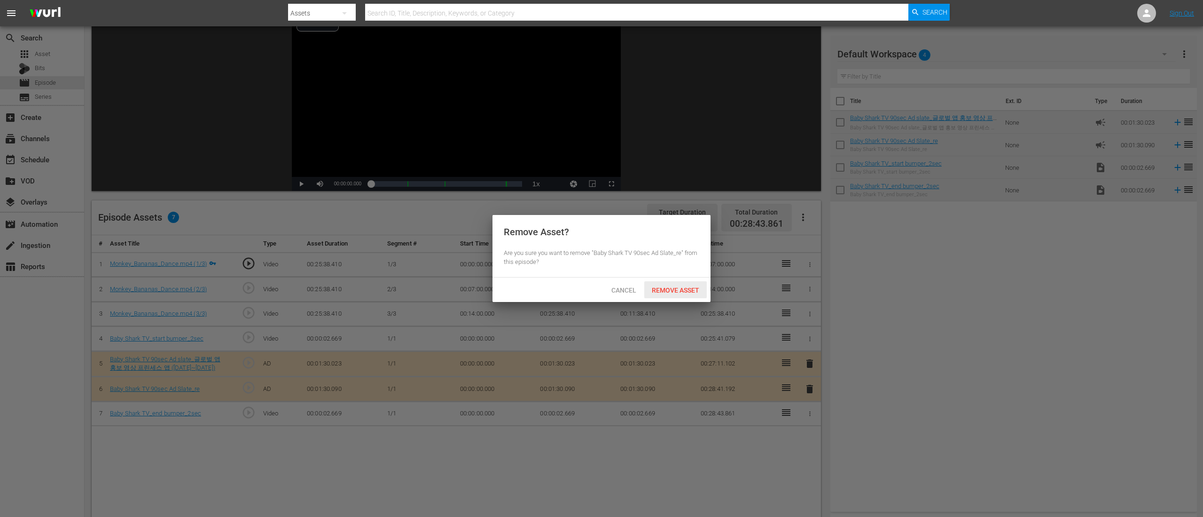
click at [668, 283] on div "Remove Asset" at bounding box center [675, 289] width 63 height 17
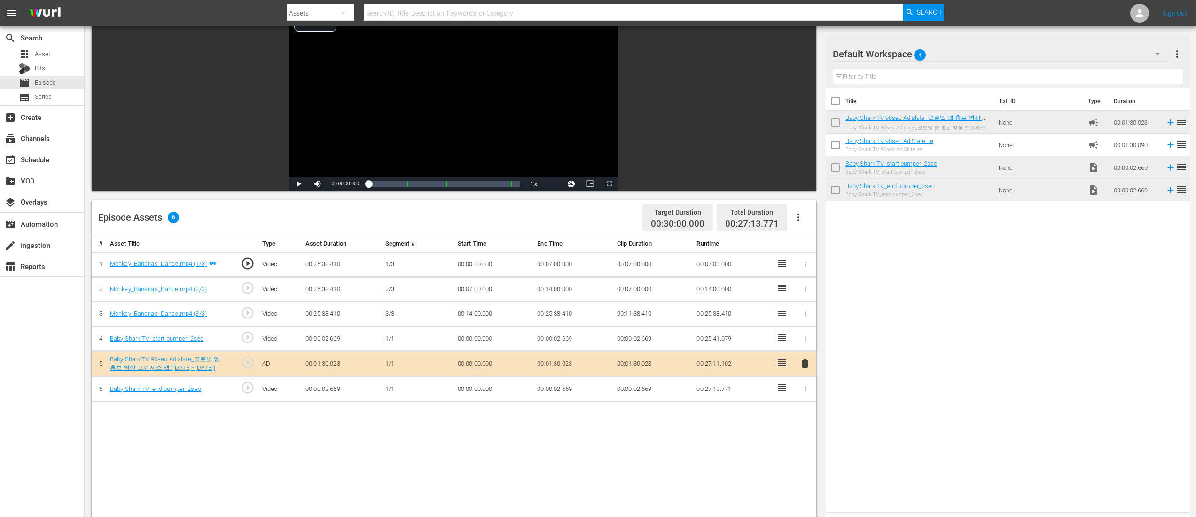
scroll to position [0, 0]
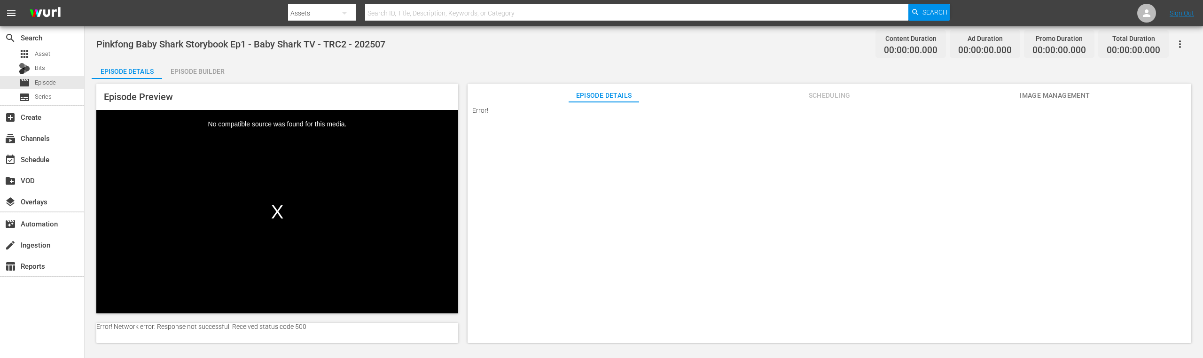
click at [219, 80] on div "Episode Preview Video Player is loading. Play Video Play Mute Current Time 00:0…" at bounding box center [644, 215] width 1105 height 272
click at [218, 72] on div "Episode Builder" at bounding box center [197, 71] width 71 height 23
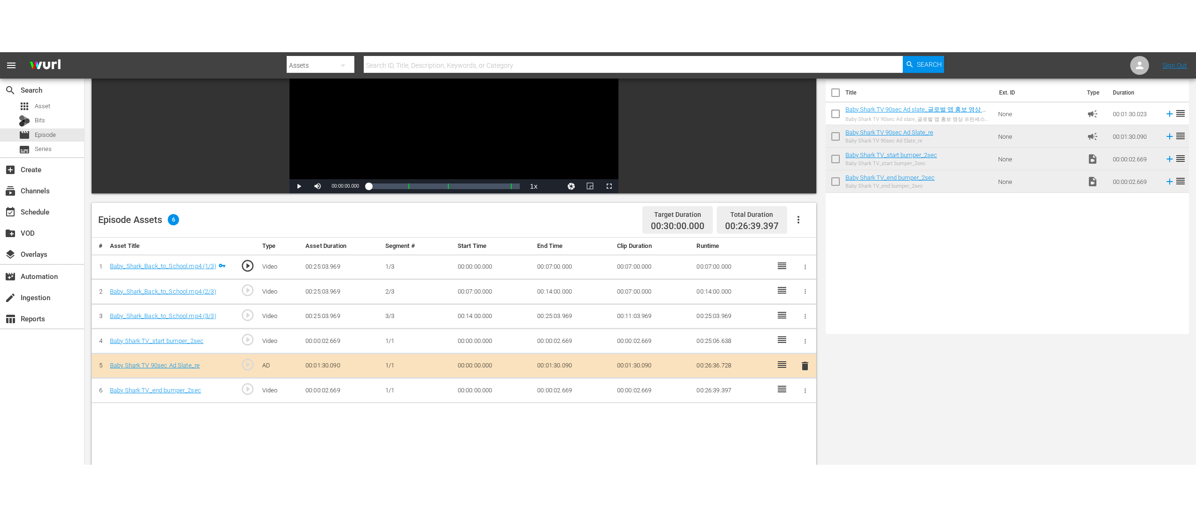
scroll to position [176, 0]
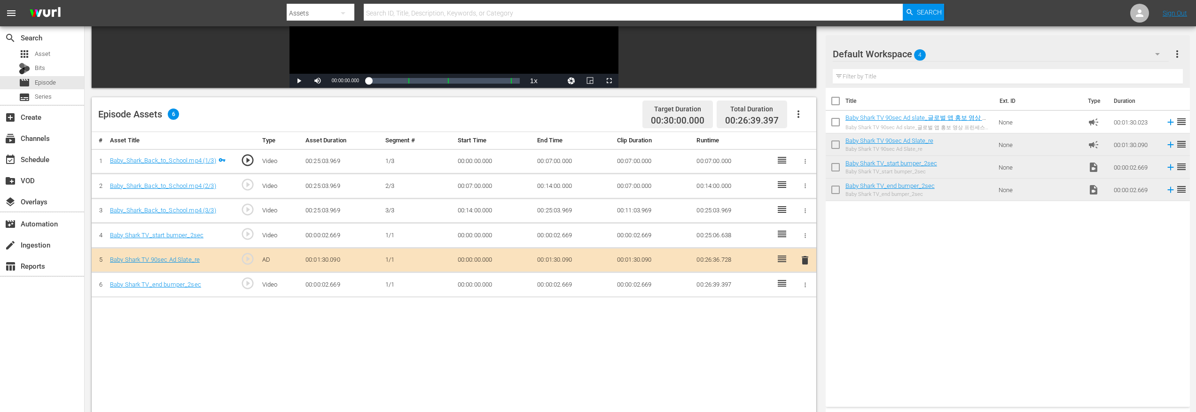
click at [972, 267] on div "Title Ext. ID Type Duration Baby Shark TV 90sec Ad slate_글로벌 앱 홍보 영상 프린세스 앱 ([D…" at bounding box center [1008, 245] width 364 height 315
drag, startPoint x: 946, startPoint y: 117, endPoint x: 885, endPoint y: 1, distance: 130.6
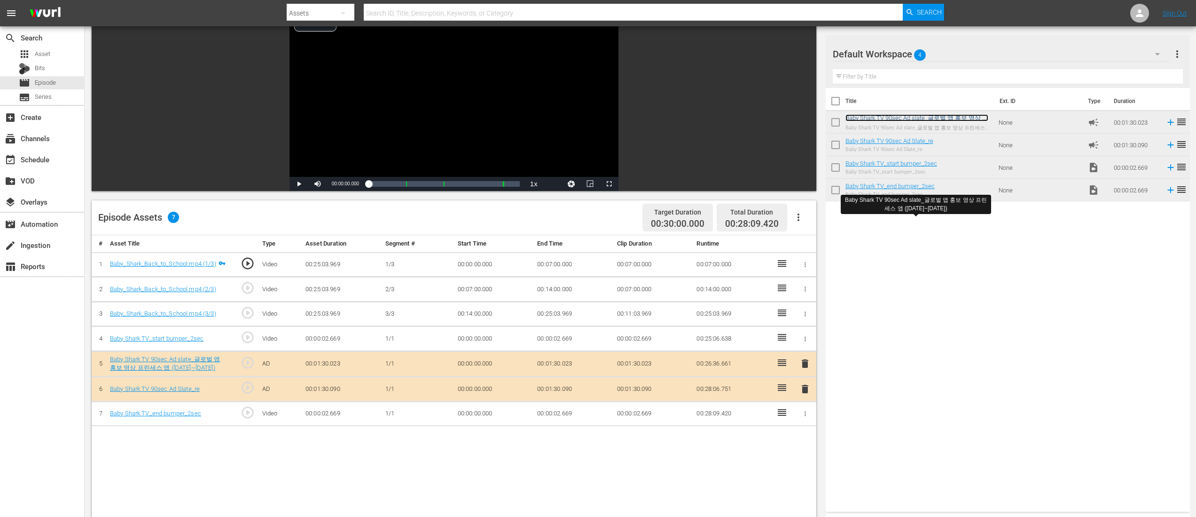
scroll to position [0, 0]
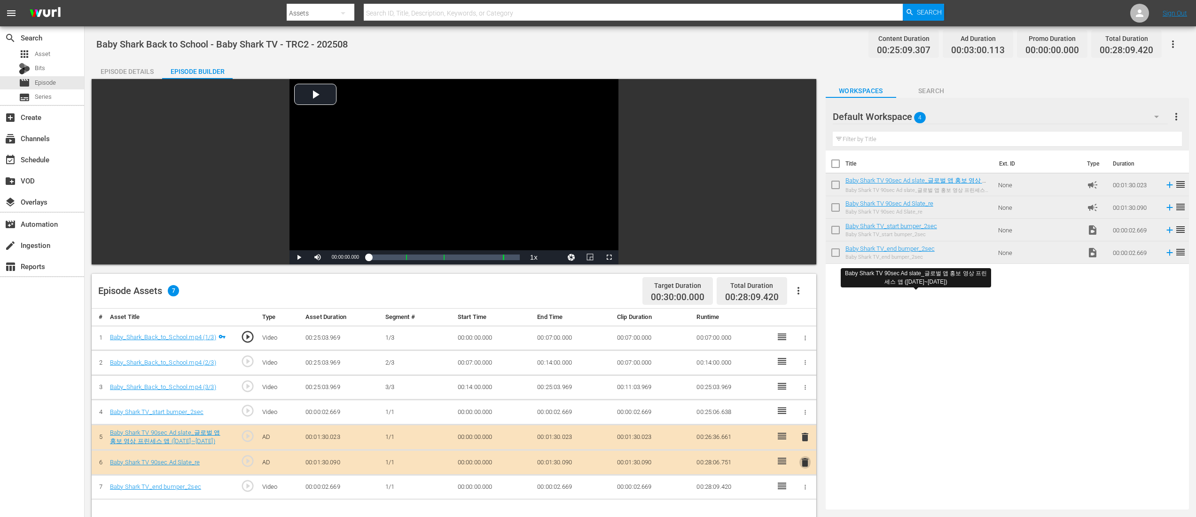
click at [809, 412] on span "delete" at bounding box center [805, 461] width 11 height 11
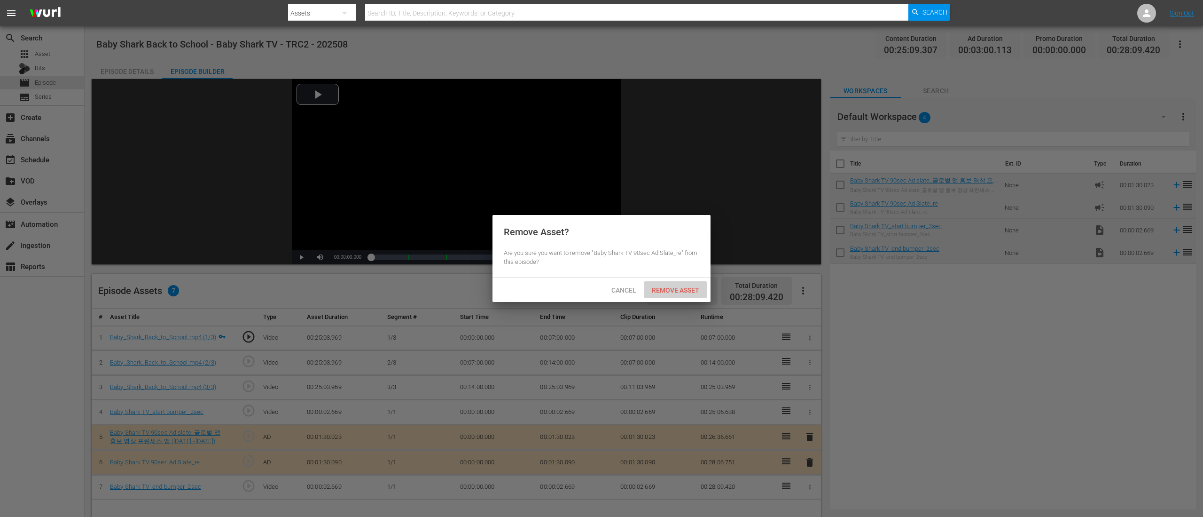
click at [689, 285] on div "Remove Asset" at bounding box center [675, 289] width 63 height 17
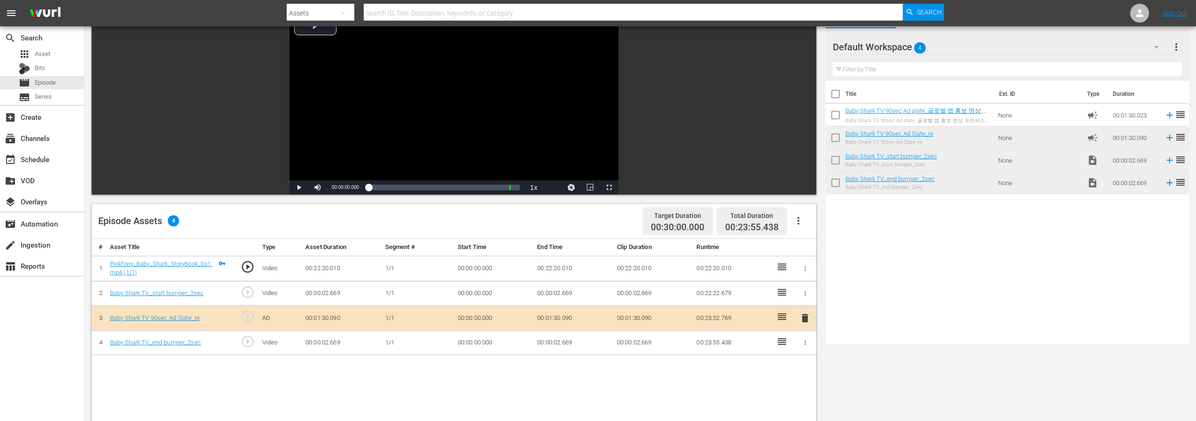
scroll to position [84, 0]
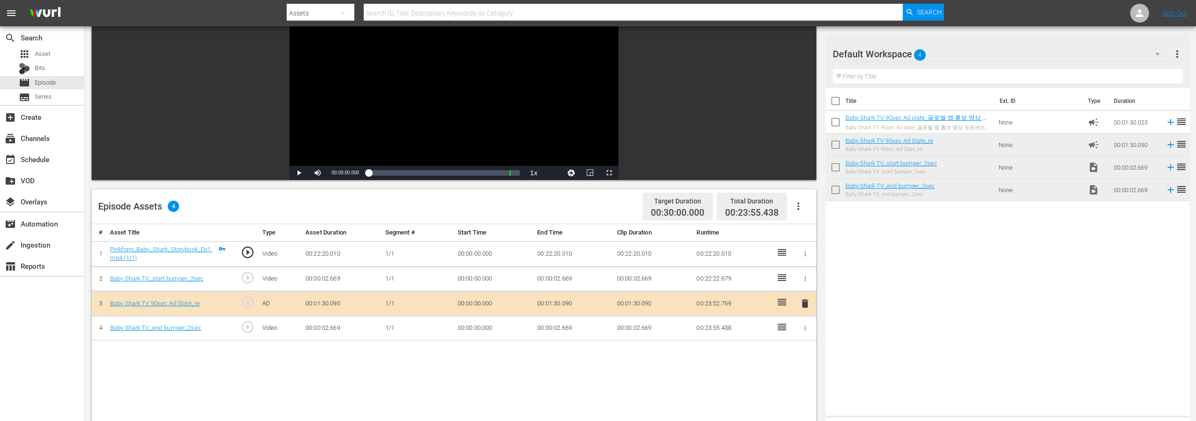
drag, startPoint x: 941, startPoint y: 261, endPoint x: 941, endPoint y: 248, distance: 13.2
click at [941, 259] on div "Title Ext. ID Type Duration Baby Shark TV 90sec Ad slate_글로벌 앱 홍보 영상 프린세스 앱 ([D…" at bounding box center [1008, 250] width 364 height 324
drag, startPoint x: 932, startPoint y: 117, endPoint x: 476, endPoint y: 3, distance: 469.5
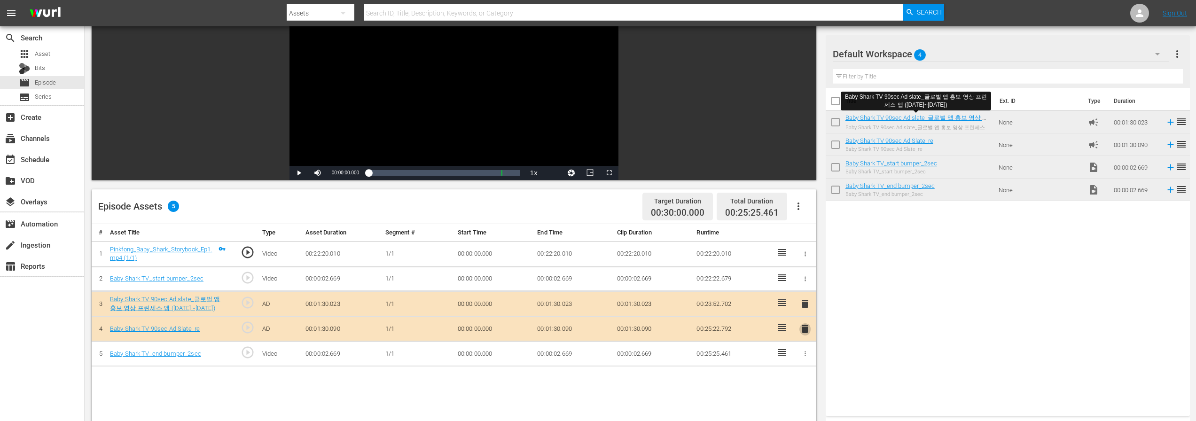
click at [803, 330] on span "delete" at bounding box center [805, 328] width 11 height 11
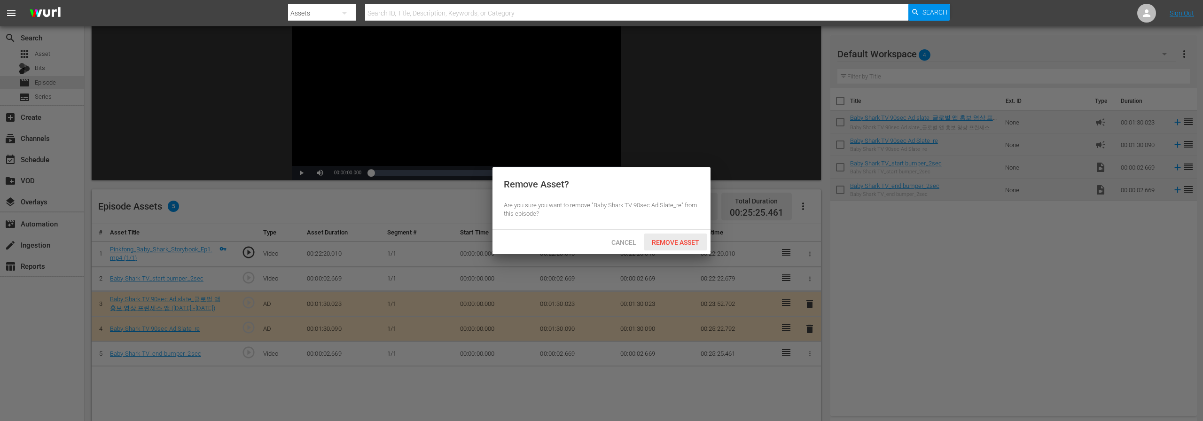
click at [699, 244] on span "Remove Asset" at bounding box center [675, 243] width 63 height 8
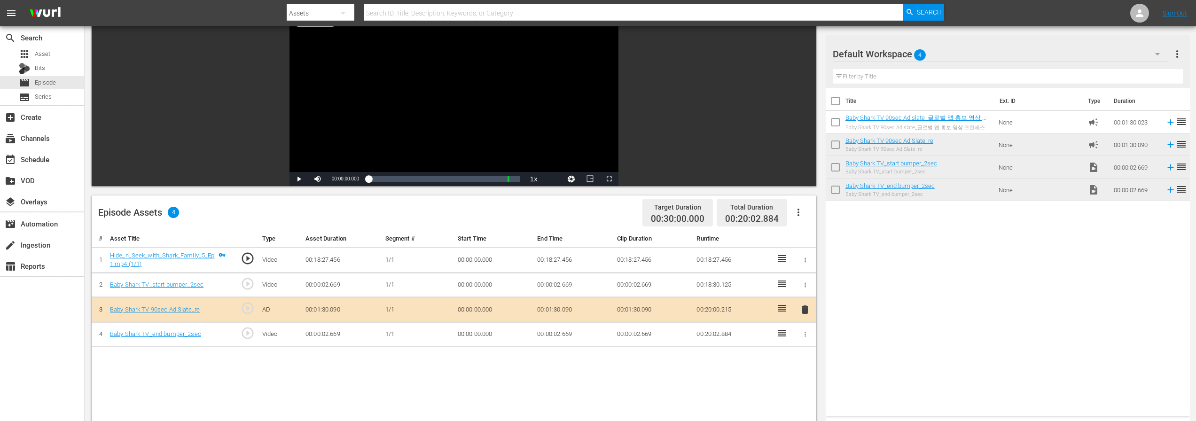
scroll to position [77, 0]
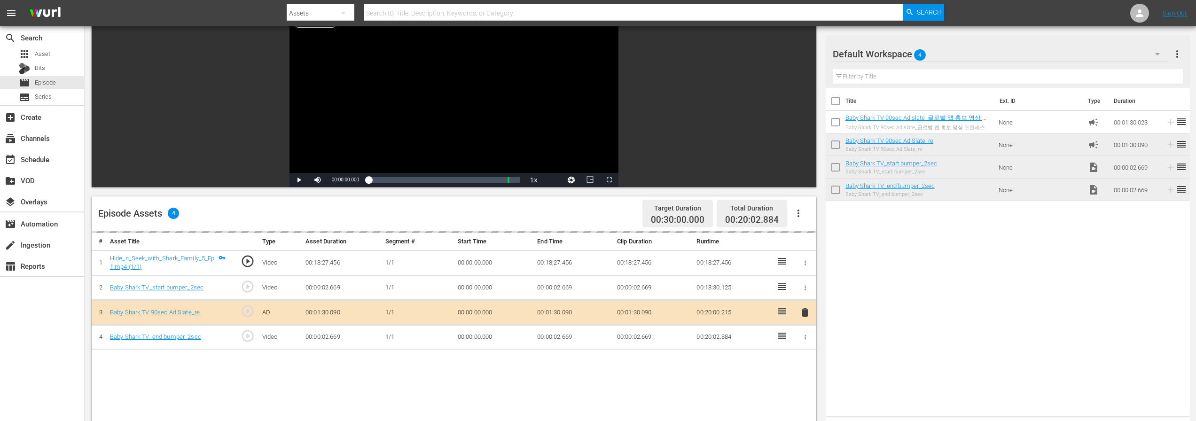
drag, startPoint x: 924, startPoint y: 118, endPoint x: 419, endPoint y: 20, distance: 513.8
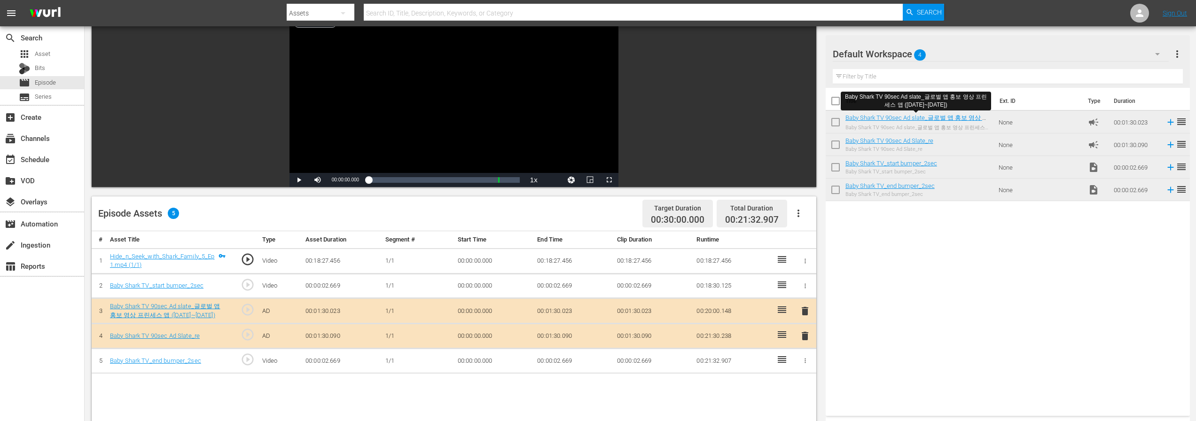
click at [803, 337] on span "delete" at bounding box center [805, 335] width 11 height 11
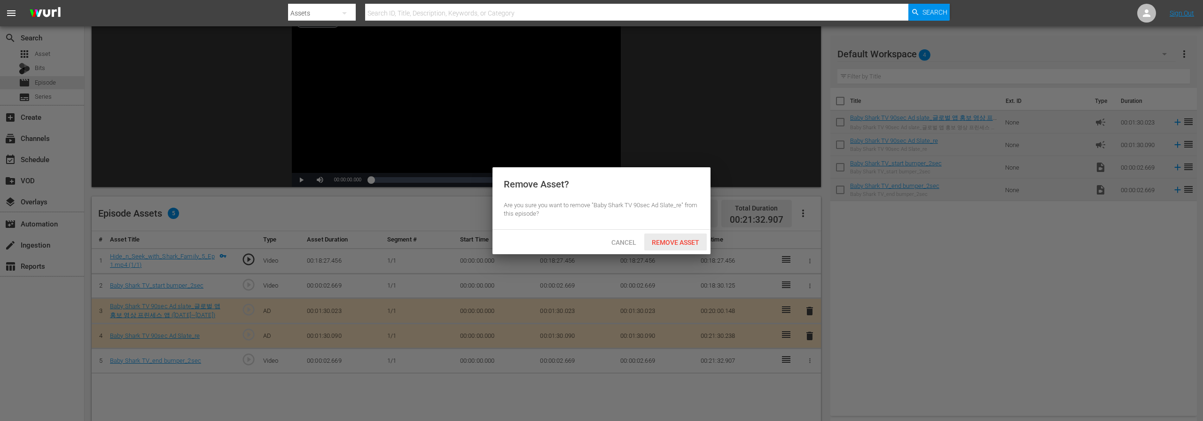
click at [656, 242] on span "Remove Asset" at bounding box center [675, 243] width 63 height 8
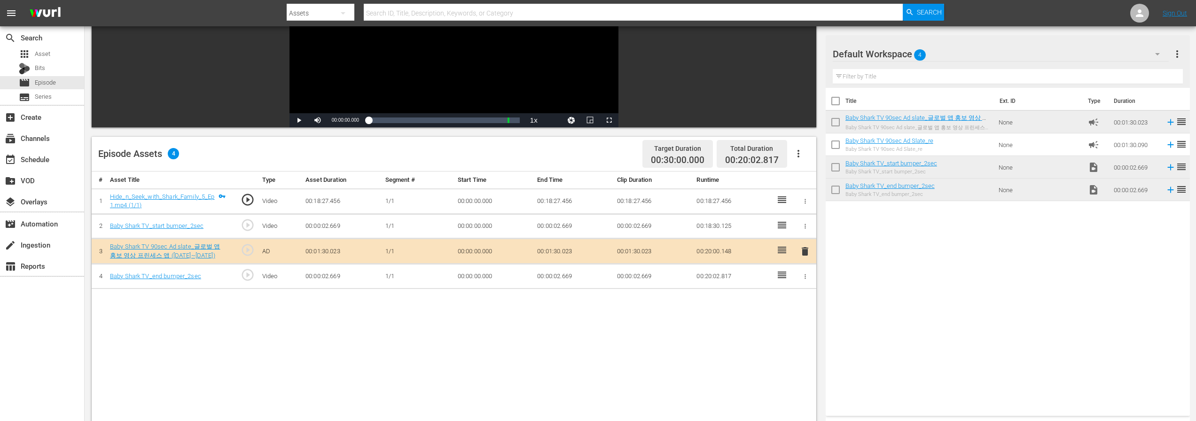
scroll to position [177, 0]
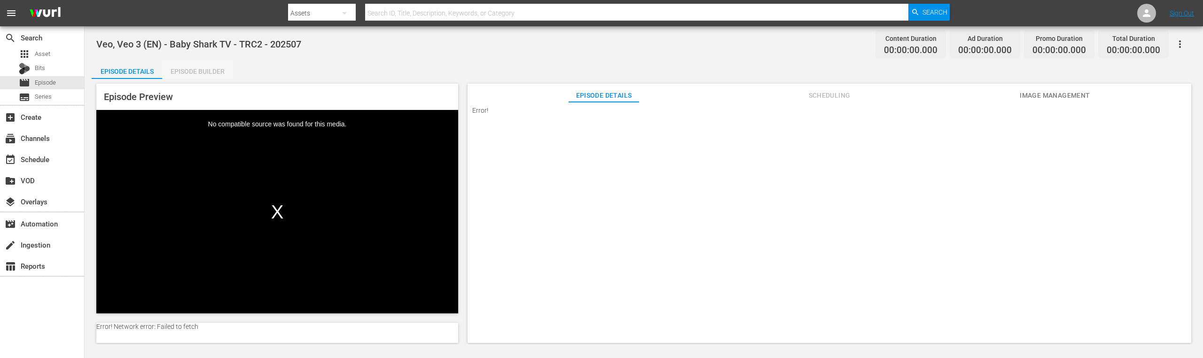
click at [209, 76] on div "Episode Builder" at bounding box center [197, 71] width 71 height 23
click at [230, 70] on div "Episode Builder" at bounding box center [197, 71] width 71 height 23
click at [175, 72] on div "Episode Builder" at bounding box center [197, 71] width 71 height 23
click at [224, 66] on div "Episode Builder" at bounding box center [197, 71] width 71 height 23
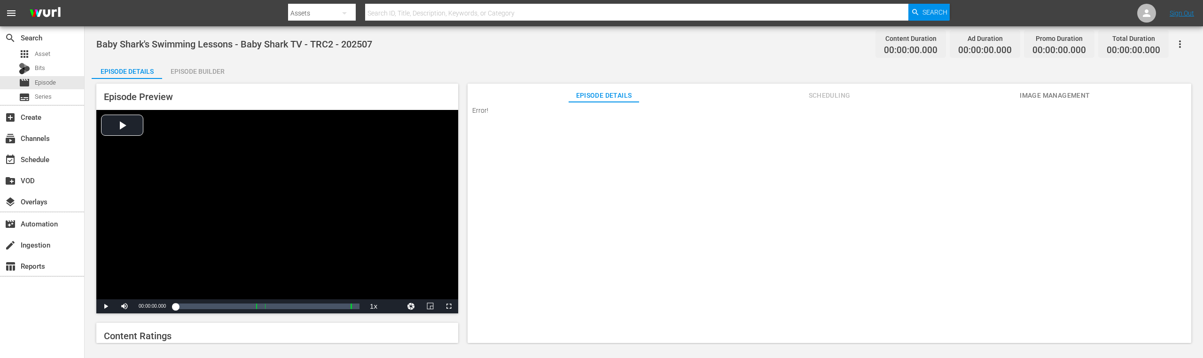
click at [217, 68] on div "Episode Builder" at bounding box center [197, 71] width 71 height 23
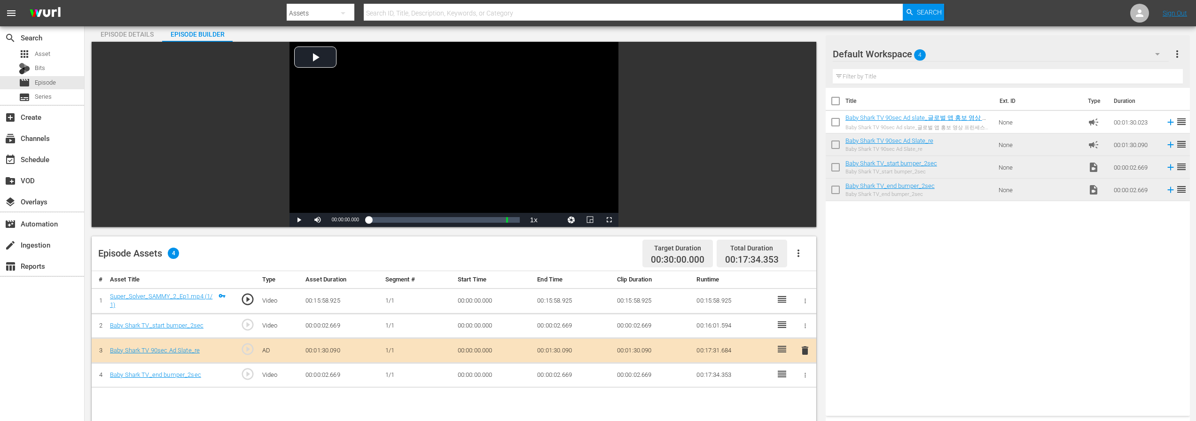
scroll to position [74, 0]
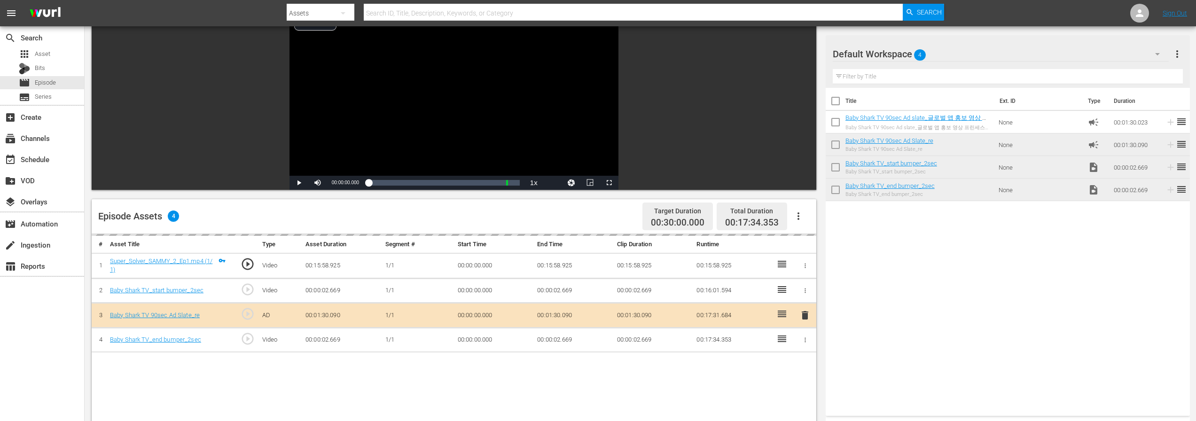
drag, startPoint x: 892, startPoint y: 116, endPoint x: 834, endPoint y: 6, distance: 124.5
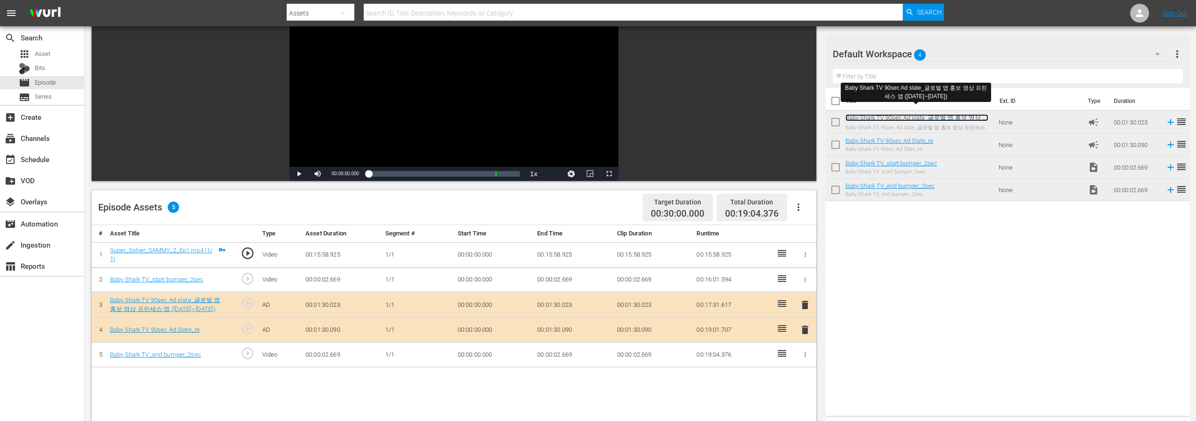
scroll to position [92, 0]
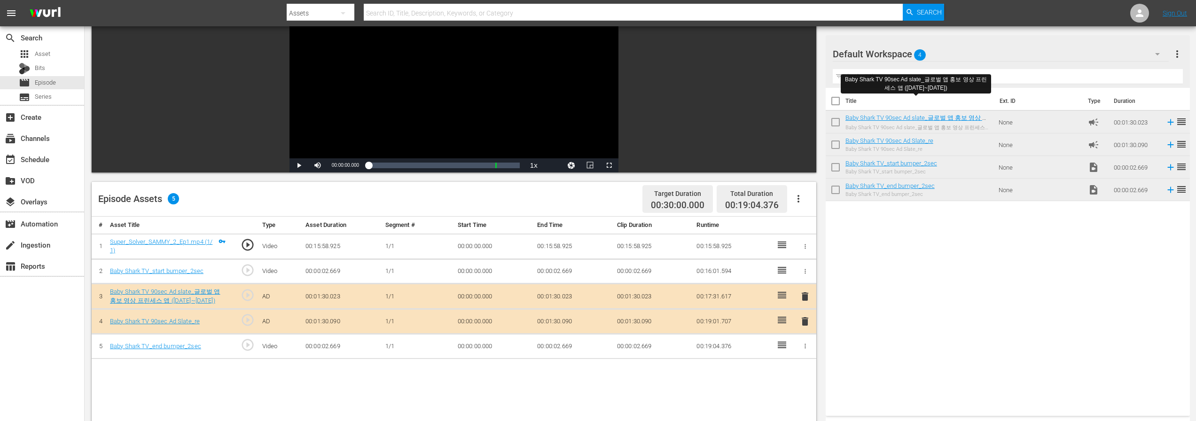
click at [801, 324] on span "delete" at bounding box center [805, 321] width 11 height 11
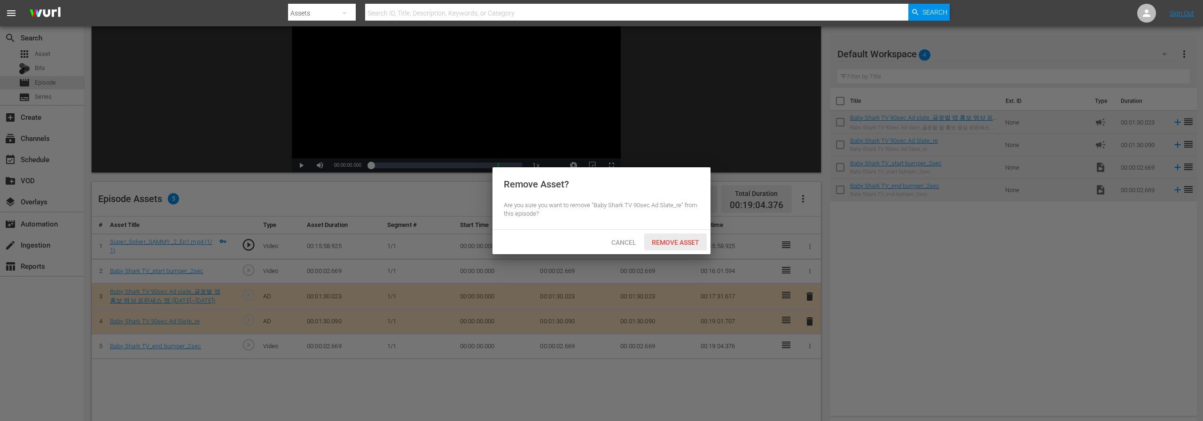
click at [694, 239] on span "Remove Asset" at bounding box center [675, 243] width 63 height 8
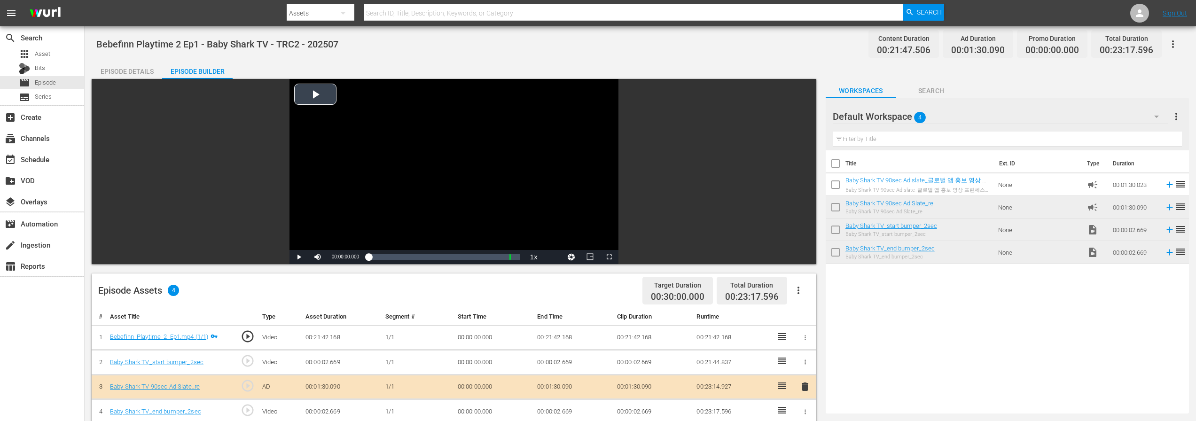
scroll to position [173, 0]
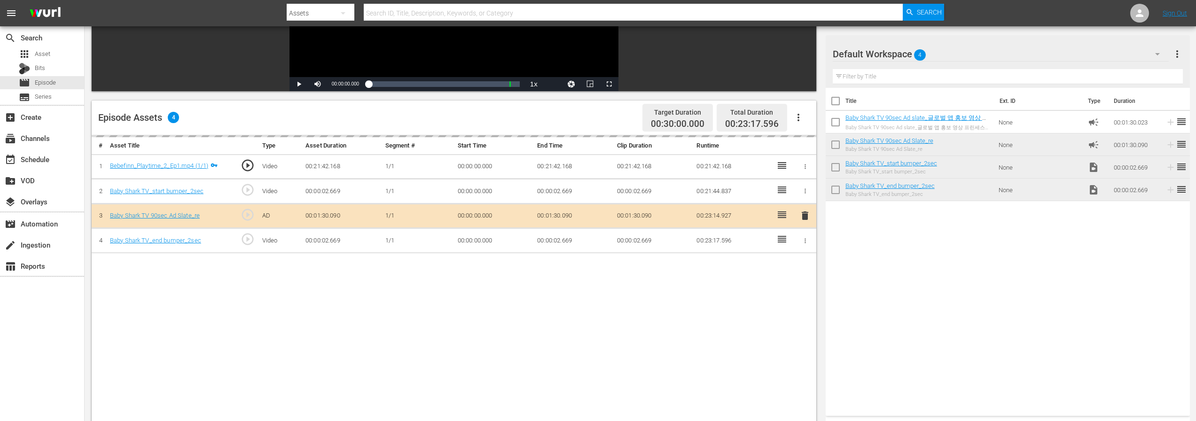
drag, startPoint x: 903, startPoint y: 119, endPoint x: 796, endPoint y: 3, distance: 158.0
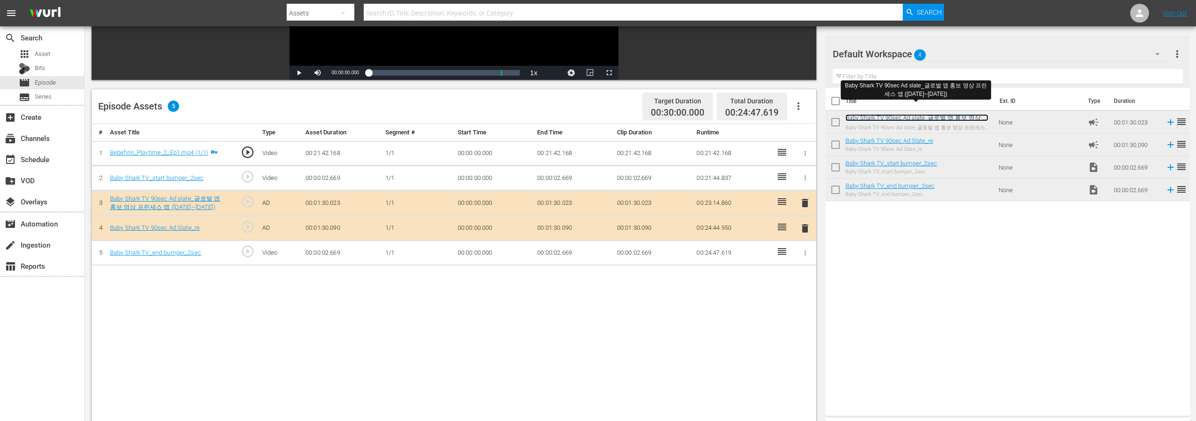
scroll to position [190, 0]
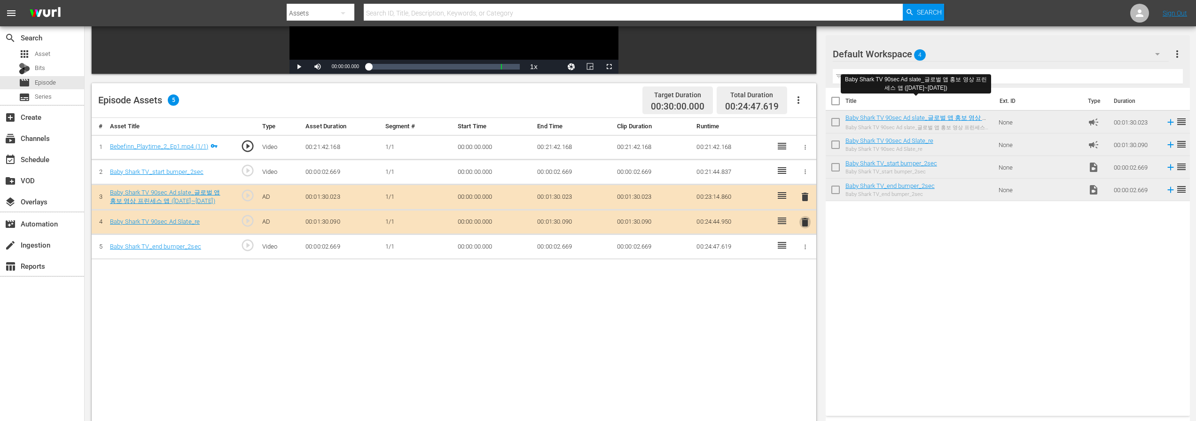
click at [804, 221] on span "delete" at bounding box center [805, 222] width 11 height 11
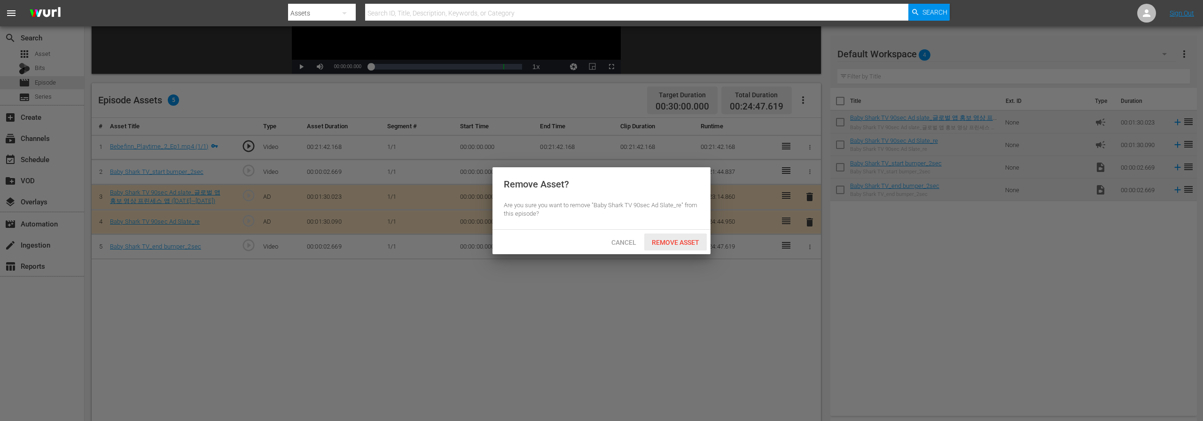
click at [675, 243] on span "Remove Asset" at bounding box center [675, 243] width 63 height 8
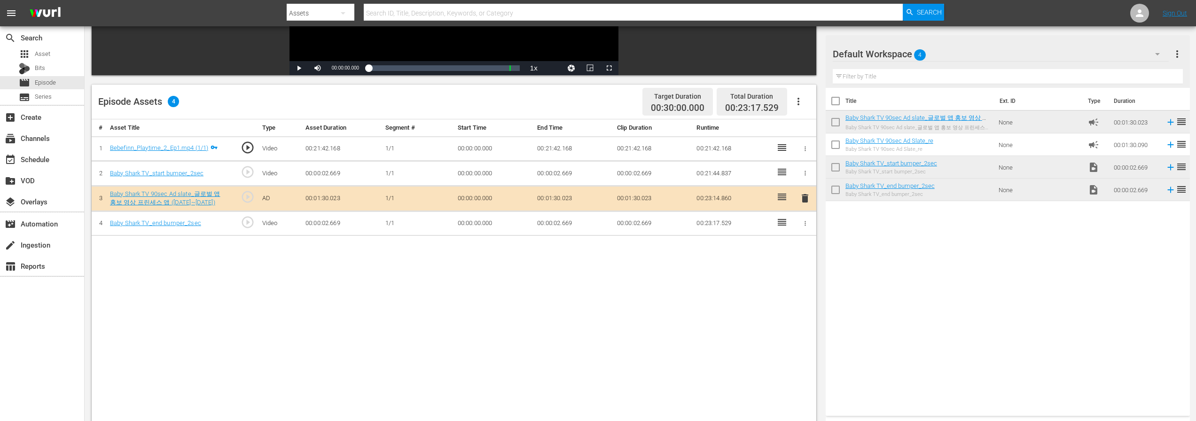
scroll to position [188, 0]
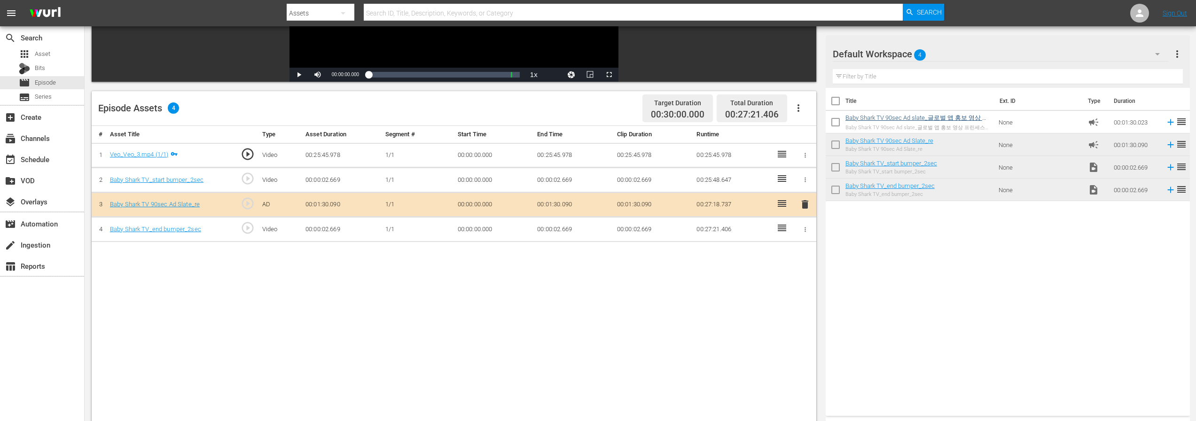
scroll to position [170, 0]
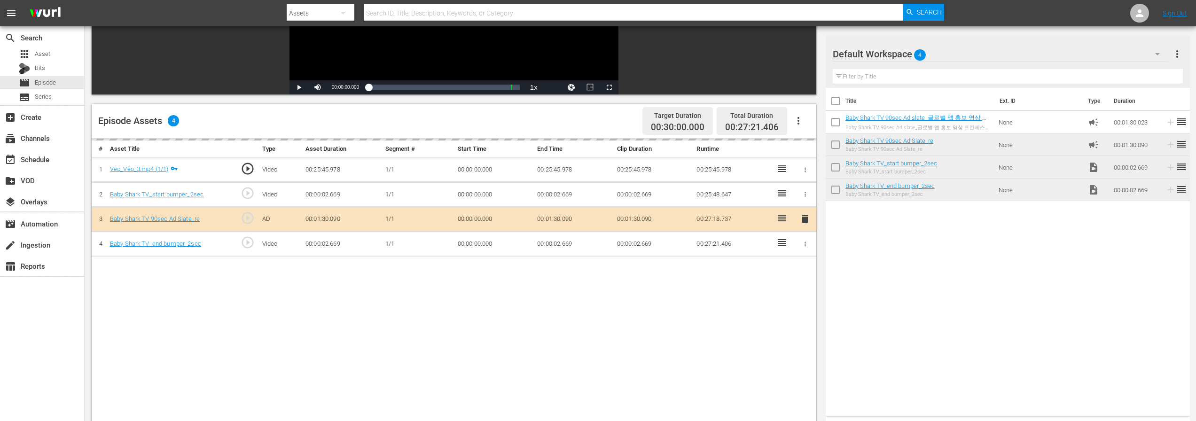
drag, startPoint x: 901, startPoint y: 115, endPoint x: 630, endPoint y: 37, distance: 281.2
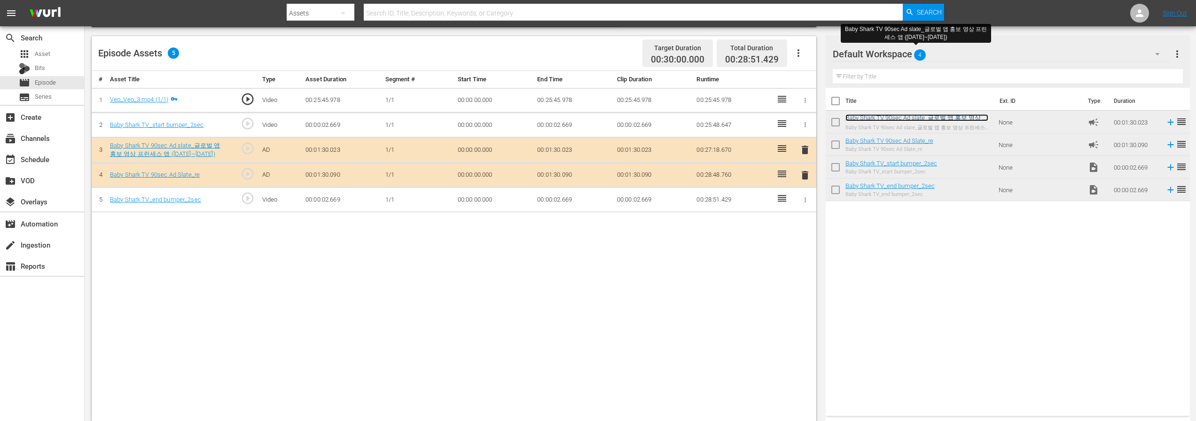
scroll to position [238, 0]
click at [802, 175] on span "delete" at bounding box center [805, 174] width 11 height 11
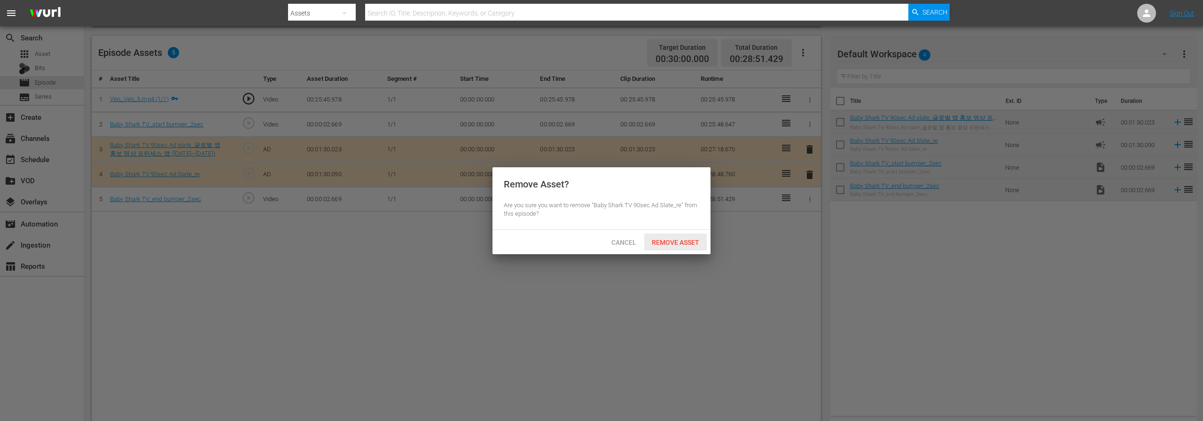
click at [651, 240] on span "Remove Asset" at bounding box center [675, 243] width 63 height 8
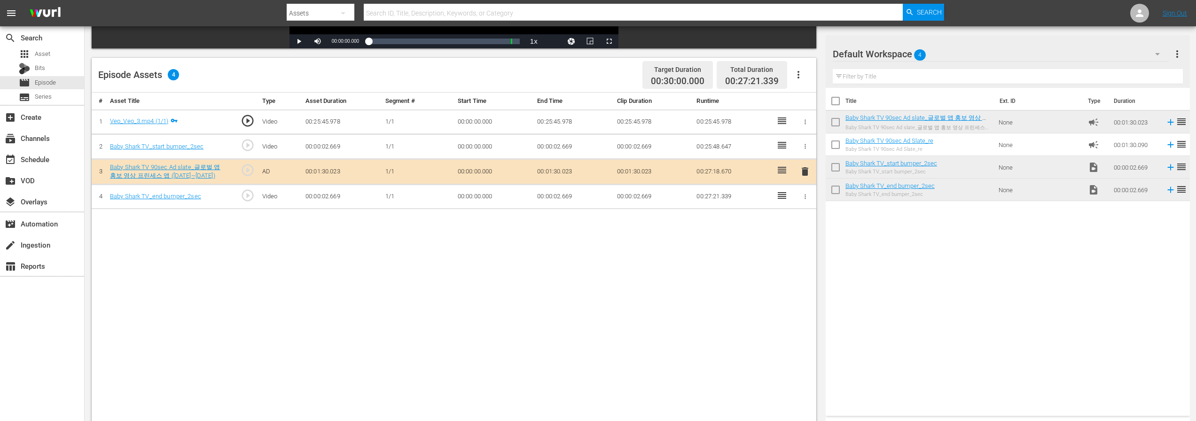
scroll to position [138, 0]
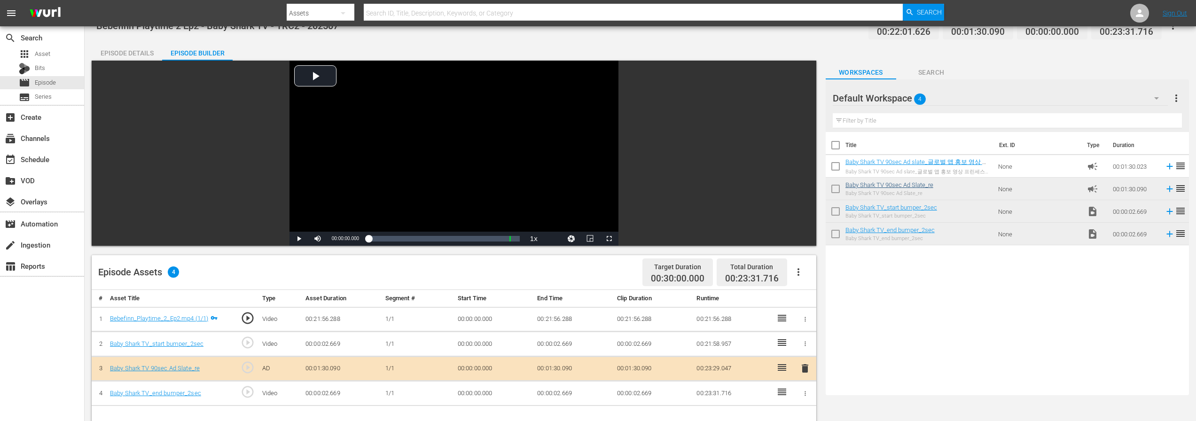
scroll to position [69, 0]
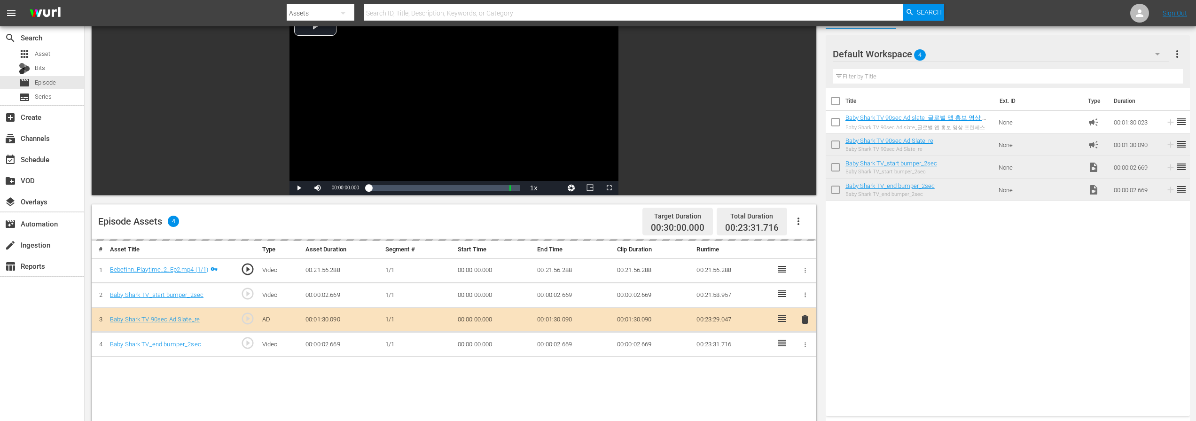
drag, startPoint x: 955, startPoint y: 116, endPoint x: 864, endPoint y: 4, distance: 144.0
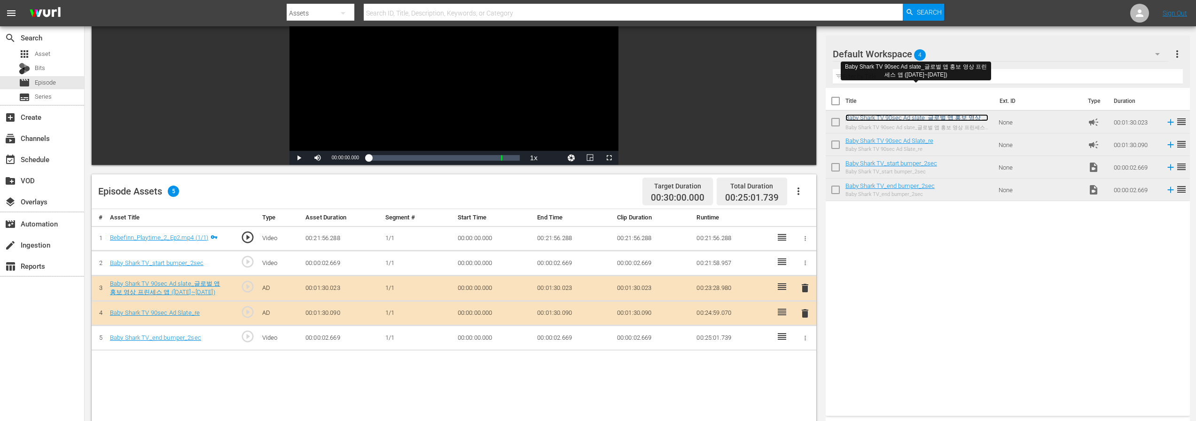
scroll to position [141, 0]
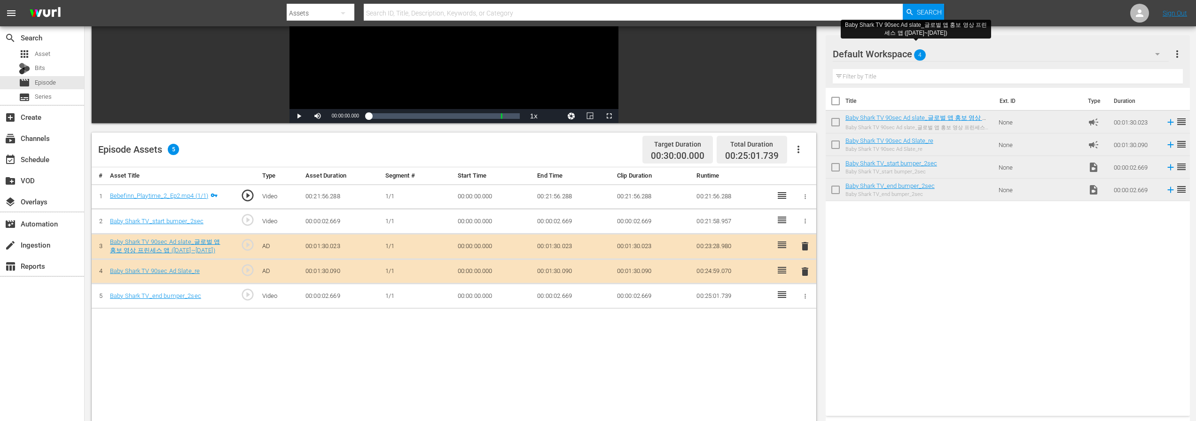
click at [811, 273] on span "delete" at bounding box center [805, 271] width 11 height 11
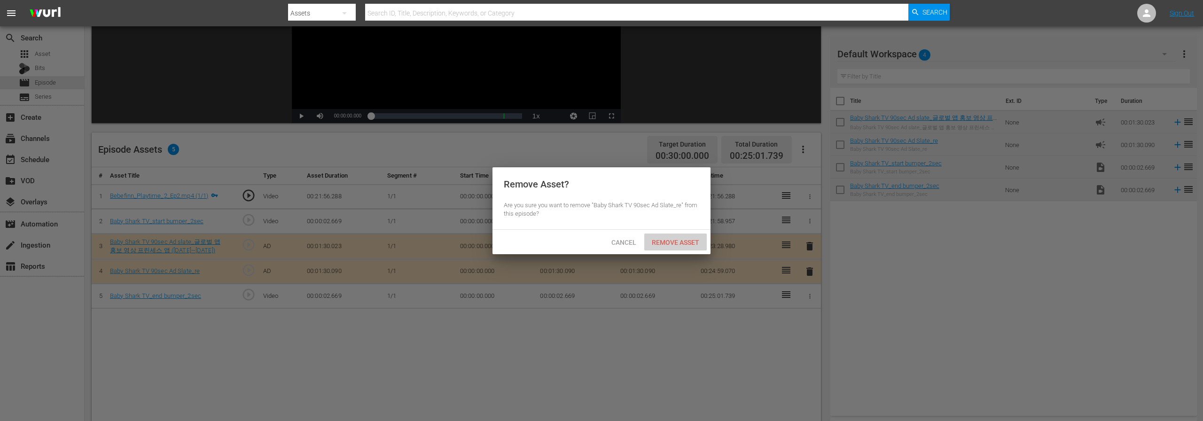
click at [693, 243] on span "Remove Asset" at bounding box center [675, 243] width 63 height 8
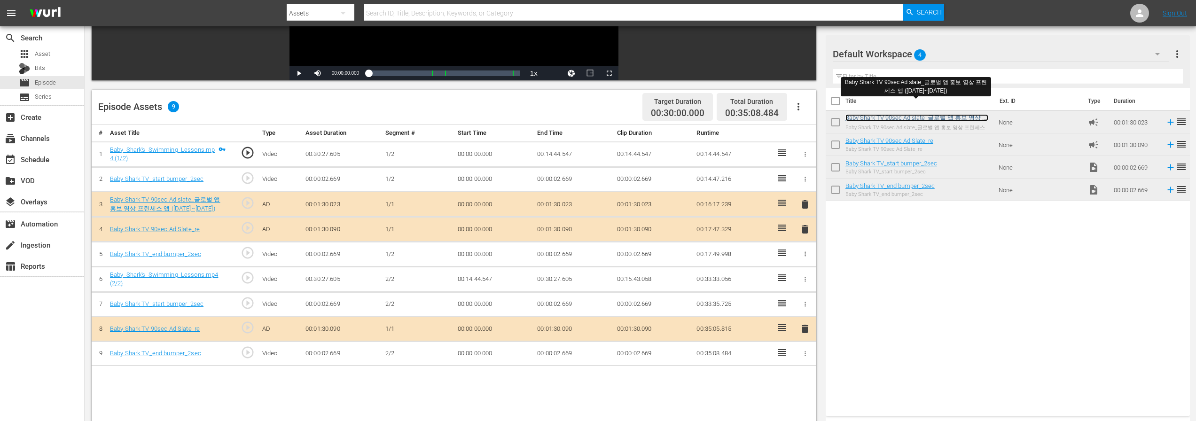
scroll to position [185, 0]
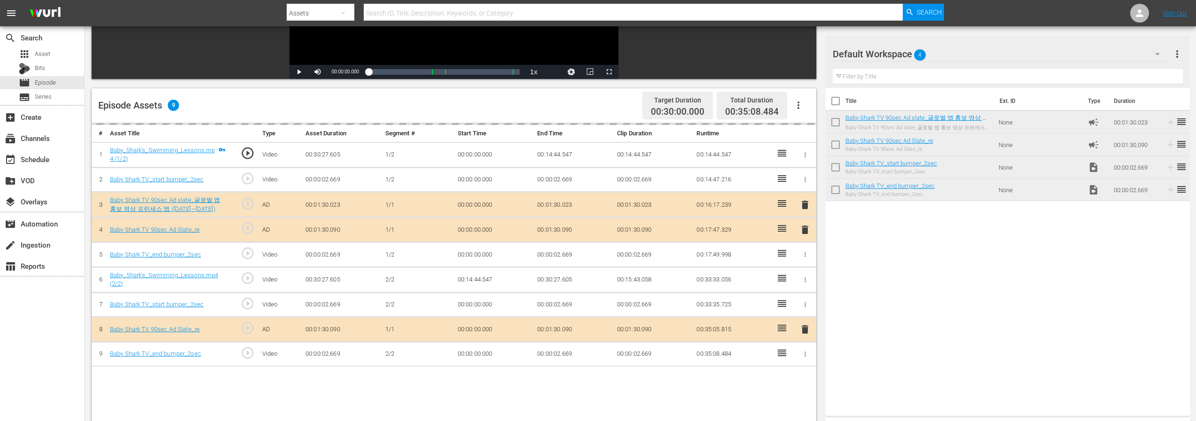
drag, startPoint x: 911, startPoint y: 118, endPoint x: 494, endPoint y: 1, distance: 432.9
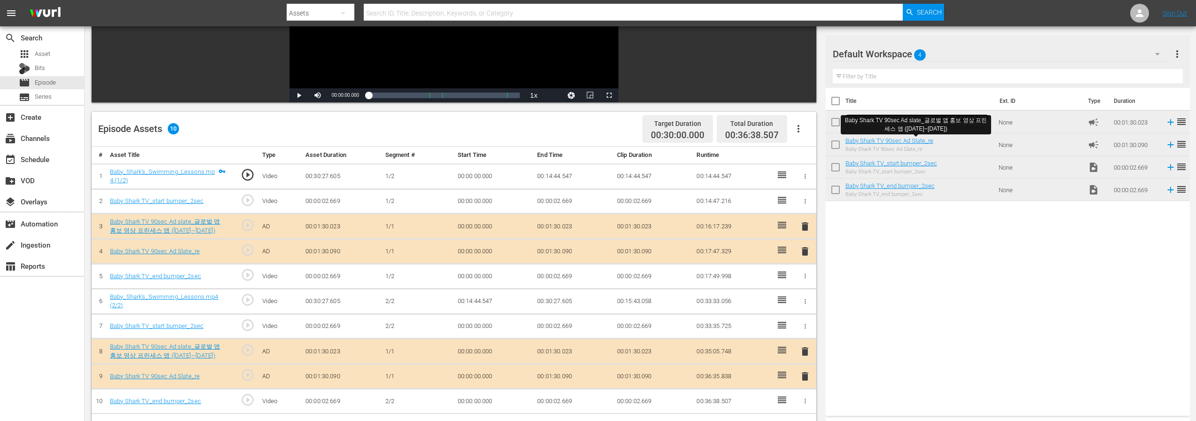
scroll to position [209, 0]
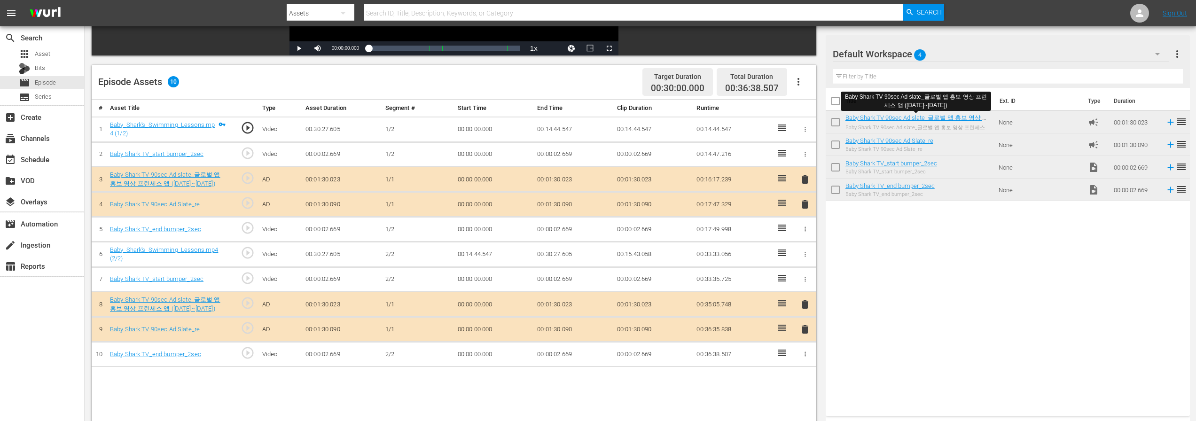
click at [810, 201] on span "delete" at bounding box center [805, 204] width 11 height 11
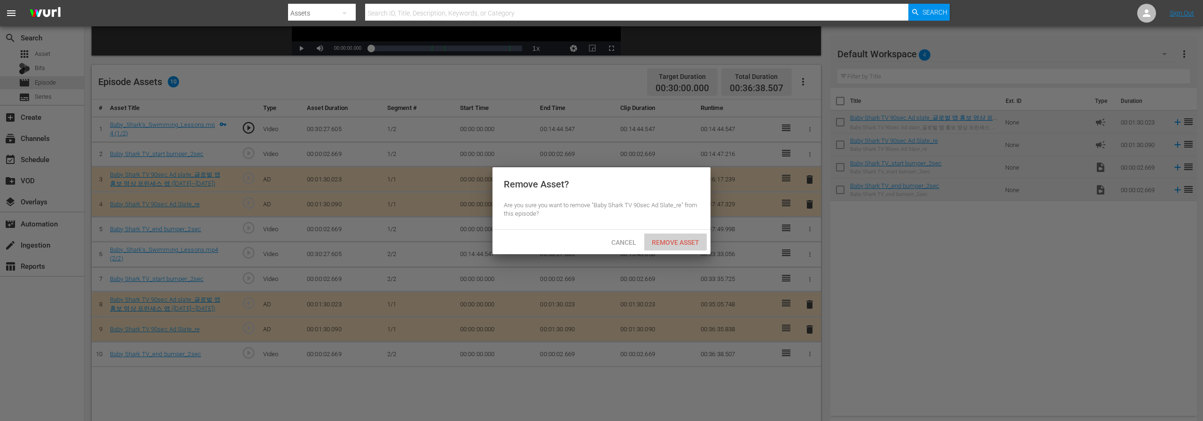
click at [699, 245] on span "Remove Asset" at bounding box center [675, 243] width 63 height 8
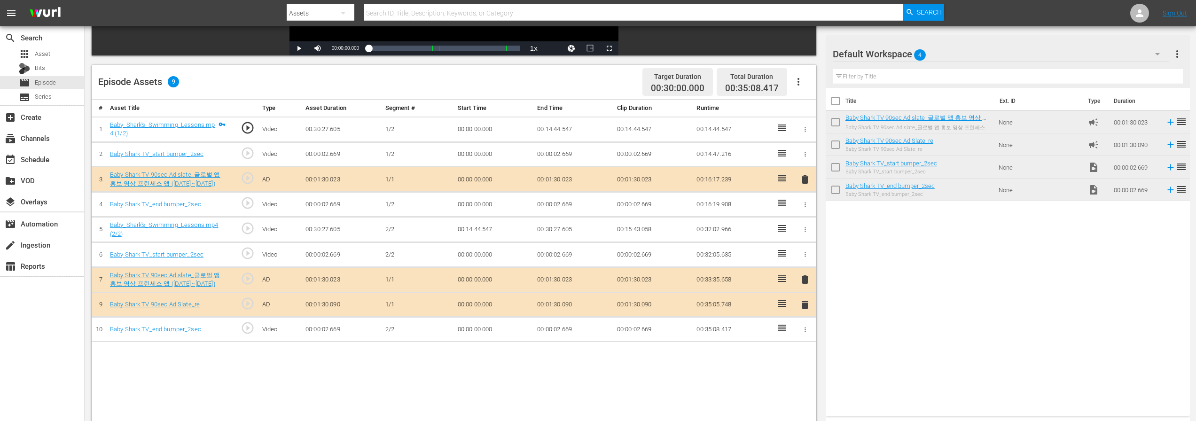
click at [809, 306] on span "delete" at bounding box center [805, 304] width 11 height 11
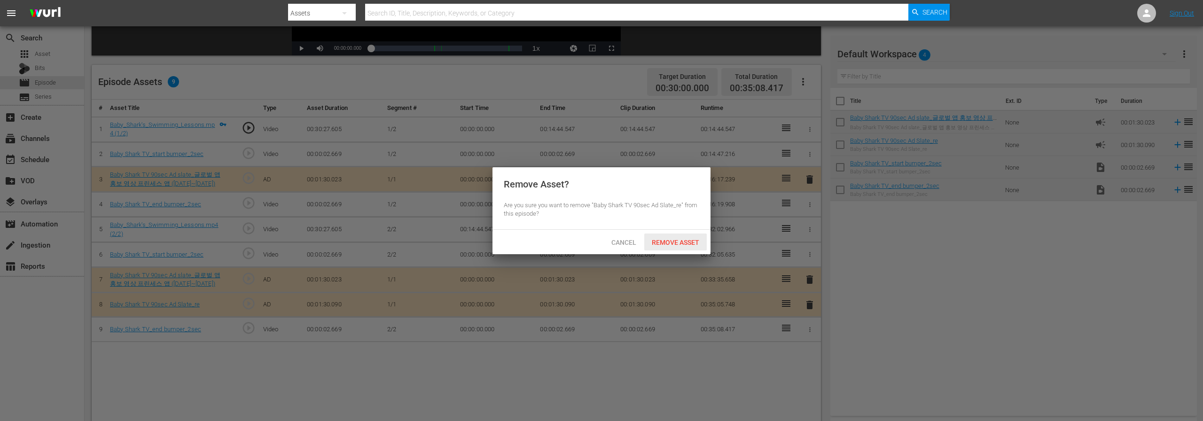
click at [699, 244] on span "Remove Asset" at bounding box center [675, 243] width 63 height 8
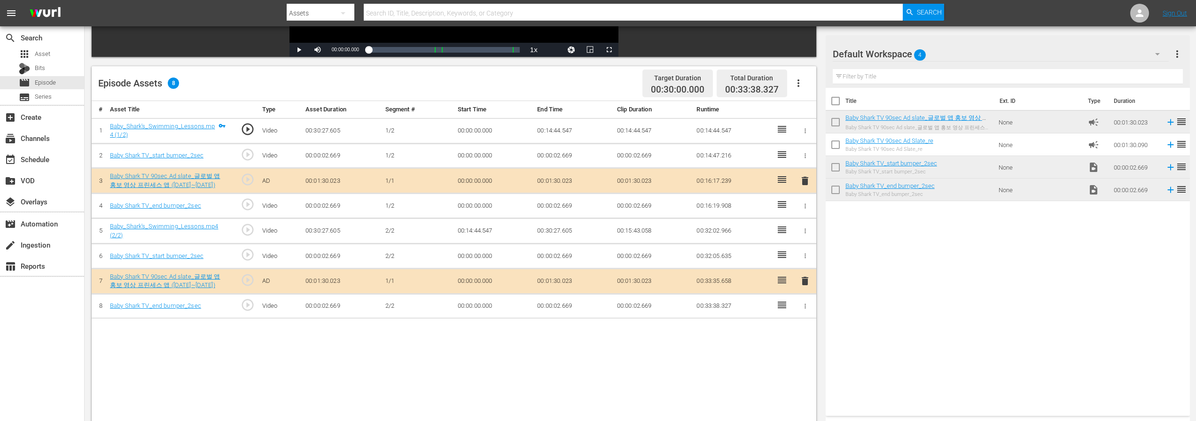
scroll to position [207, 0]
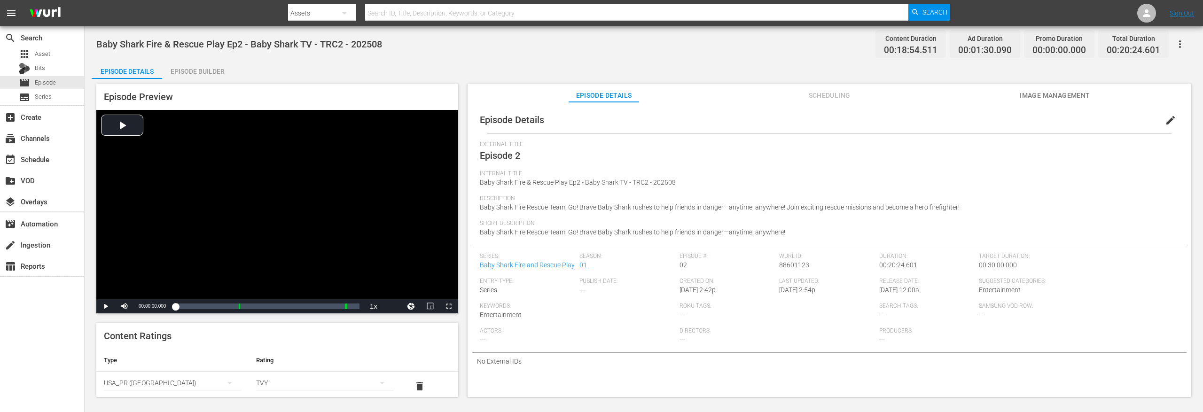
click at [179, 74] on div "Episode Builder" at bounding box center [197, 71] width 71 height 23
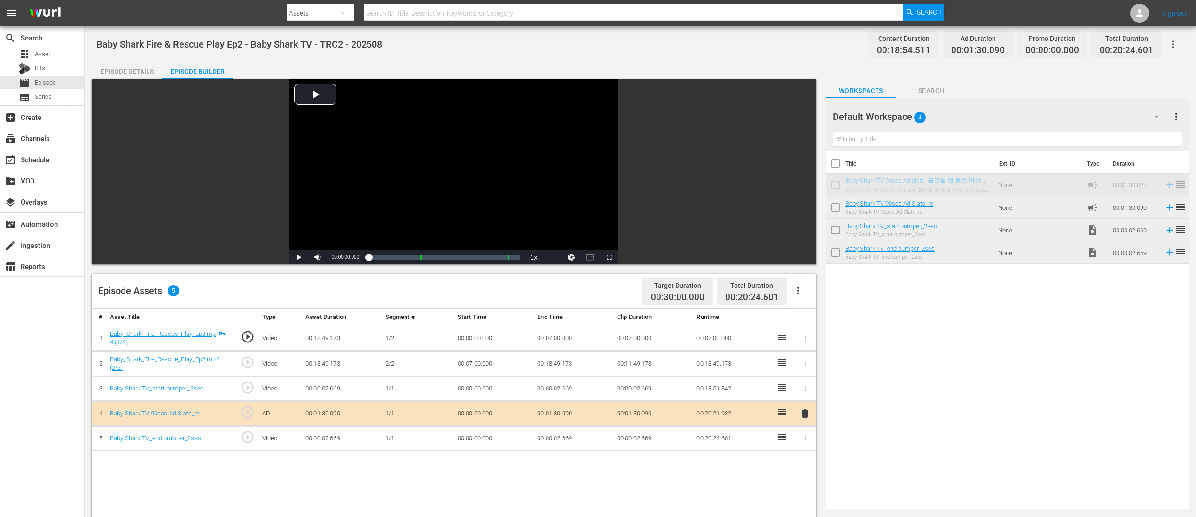
click at [908, 308] on div "Title Ext. ID Type Duration Baby Shark TV 90sec Ad slate_글로벌 앱 홍보 영상 프린세스 앱 (25…" at bounding box center [1007, 327] width 363 height 355
drag, startPoint x: 946, startPoint y: 180, endPoint x: 272, endPoint y: 11, distance: 695.2
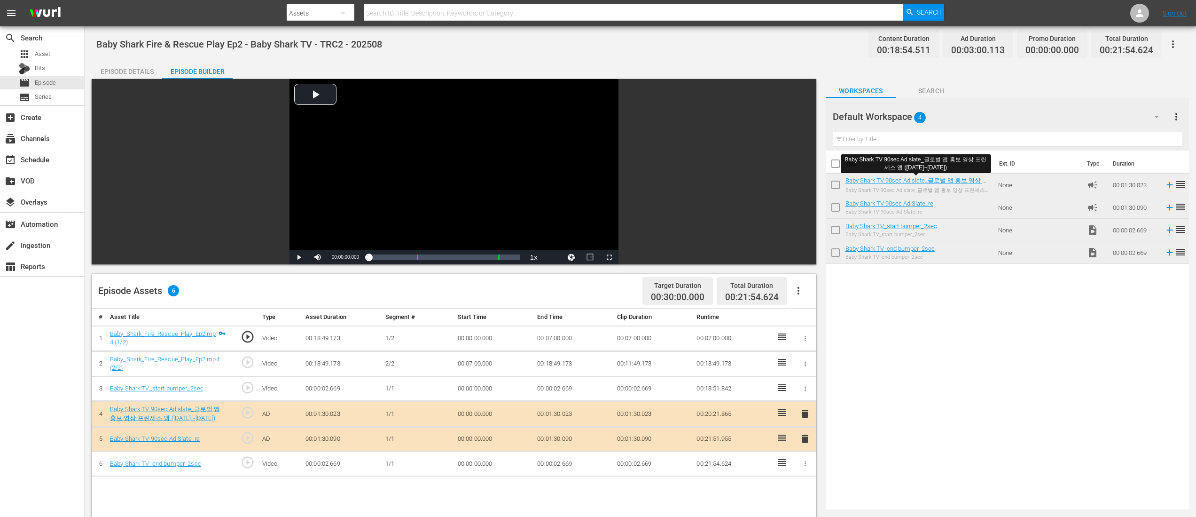
click at [813, 412] on td "delete" at bounding box center [805, 438] width 22 height 25
click at [811, 412] on div "delete" at bounding box center [805, 439] width 14 height 14
click at [809, 412] on span "delete" at bounding box center [805, 438] width 11 height 11
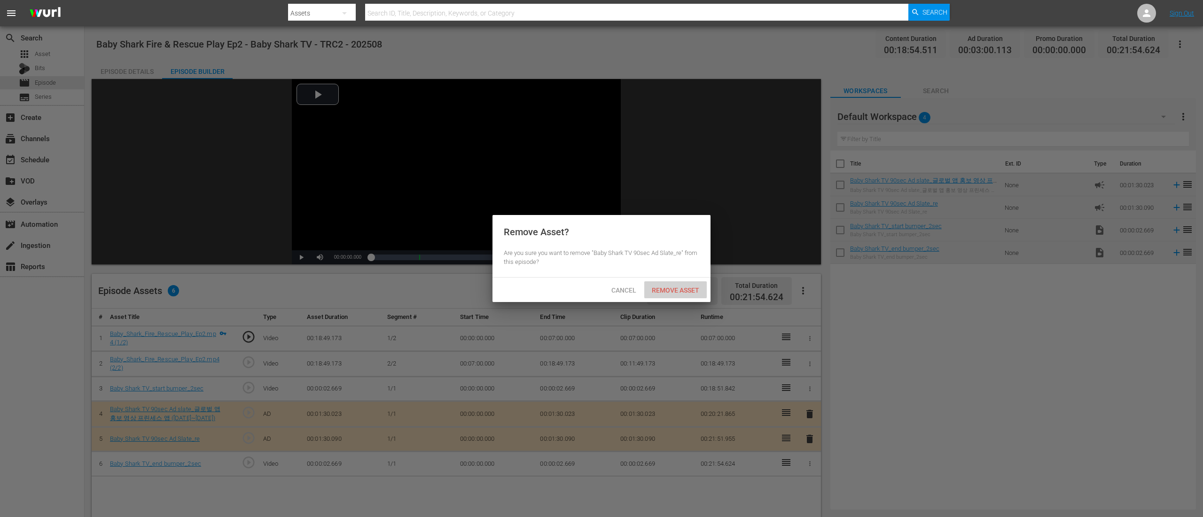
click at [660, 290] on span "Remove Asset" at bounding box center [675, 290] width 63 height 8
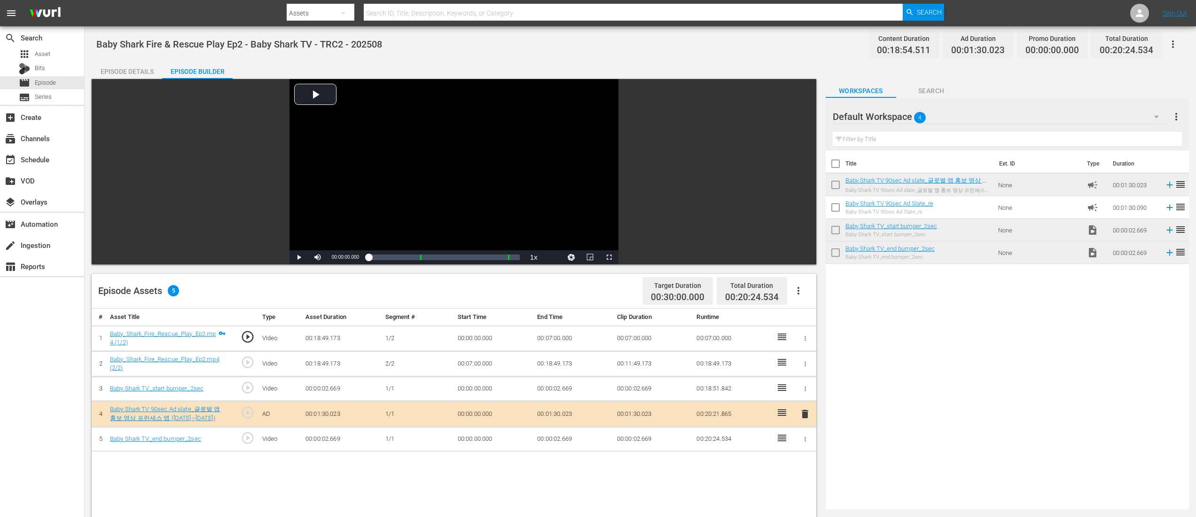
click at [468, 52] on div "Baby Shark Fire & Rescue Play Ep2 - Baby Shark TV - TRC2 - 202508 Content Durat…" at bounding box center [640, 43] width 1088 height 21
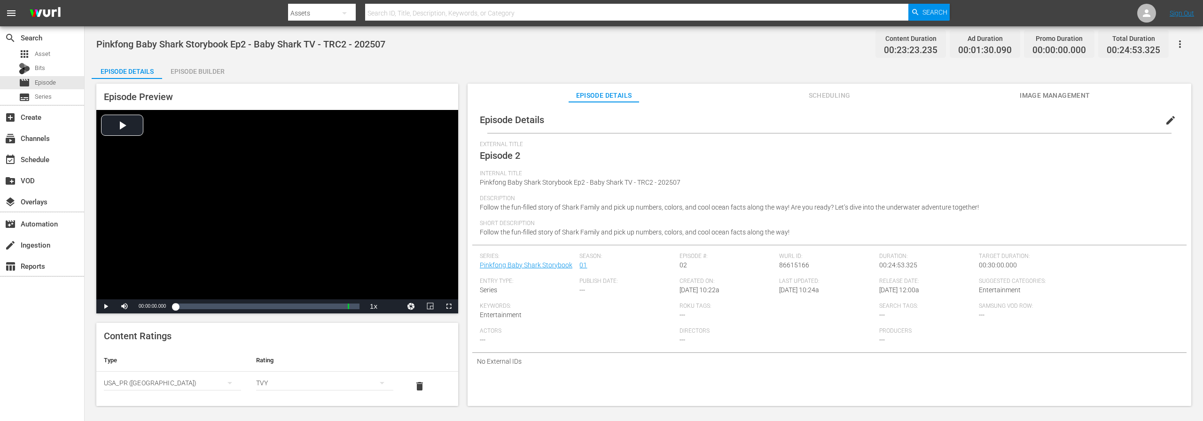
click at [199, 78] on div "Episode Builder" at bounding box center [197, 71] width 71 height 23
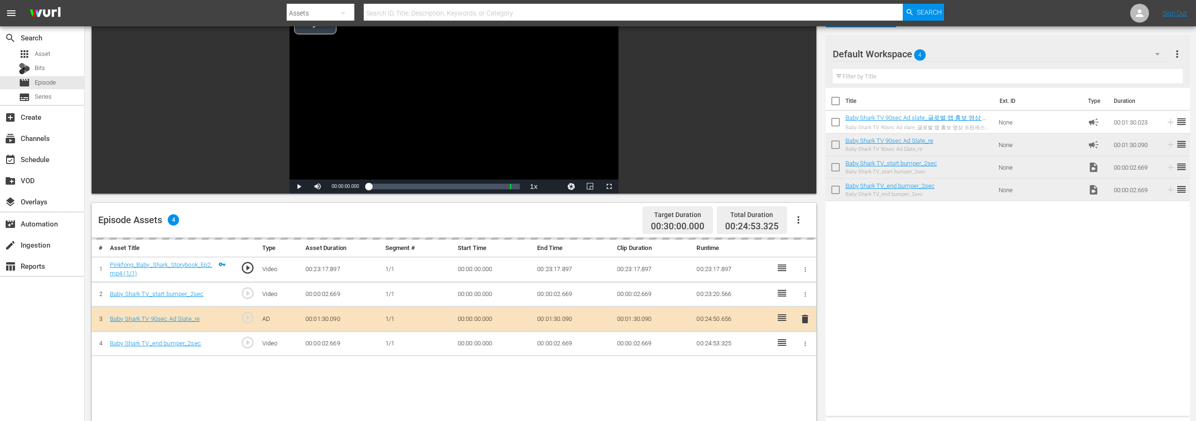
scroll to position [90, 0]
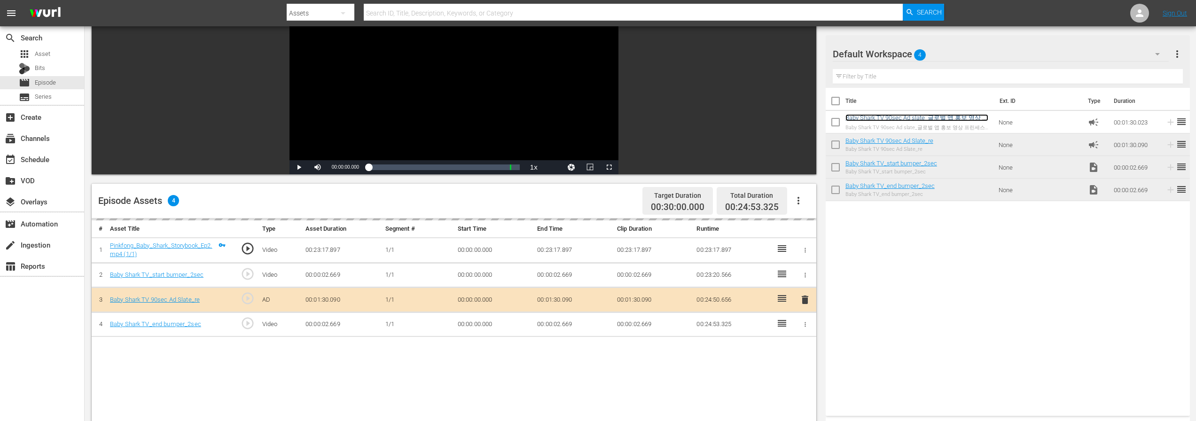
drag, startPoint x: 932, startPoint y: 116, endPoint x: 537, endPoint y: 11, distance: 408.7
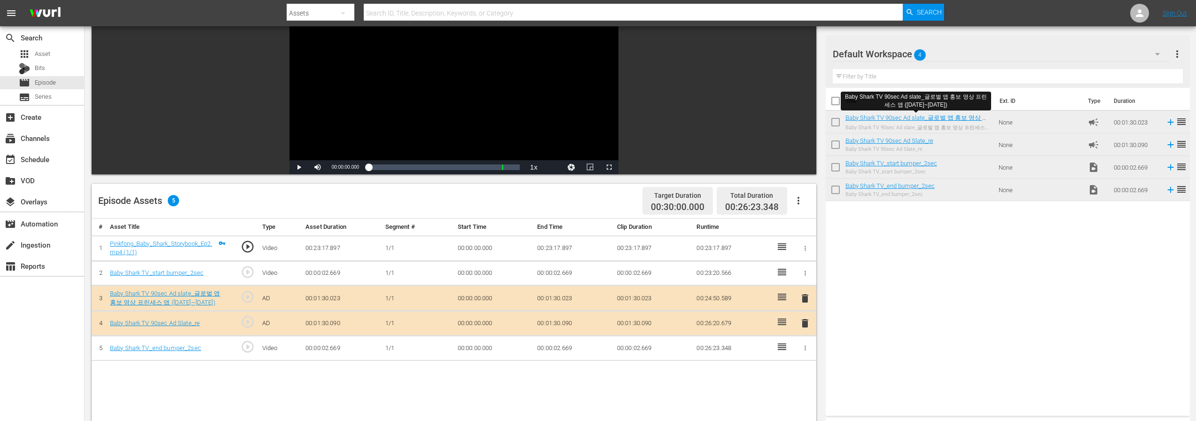
click at [807, 322] on span "delete" at bounding box center [805, 323] width 11 height 11
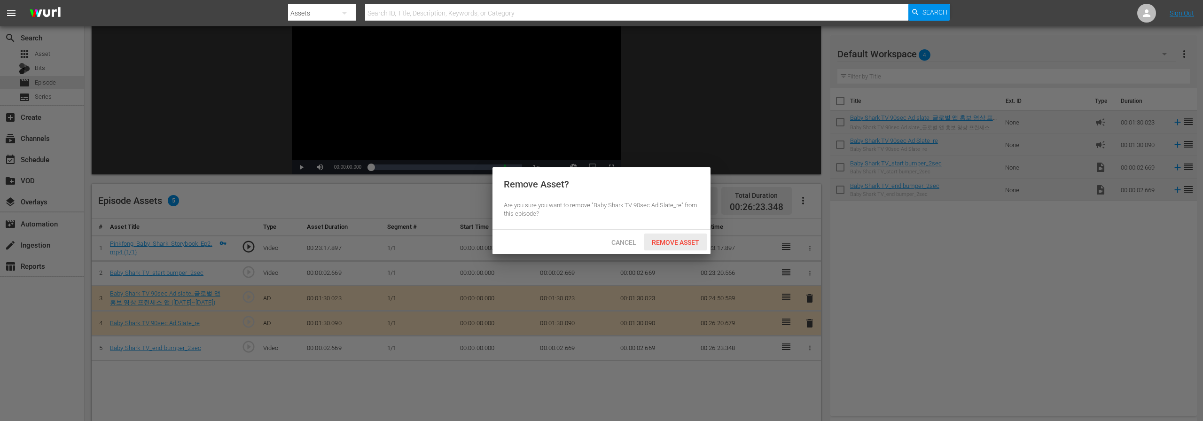
click at [678, 236] on div "Remove Asset" at bounding box center [675, 242] width 63 height 17
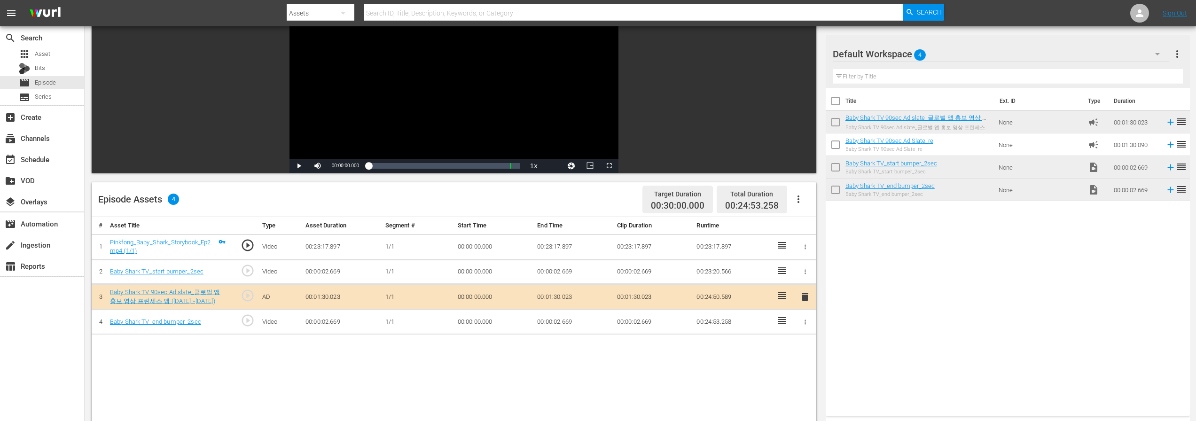
scroll to position [92, 0]
